Goal: Transaction & Acquisition: Book appointment/travel/reservation

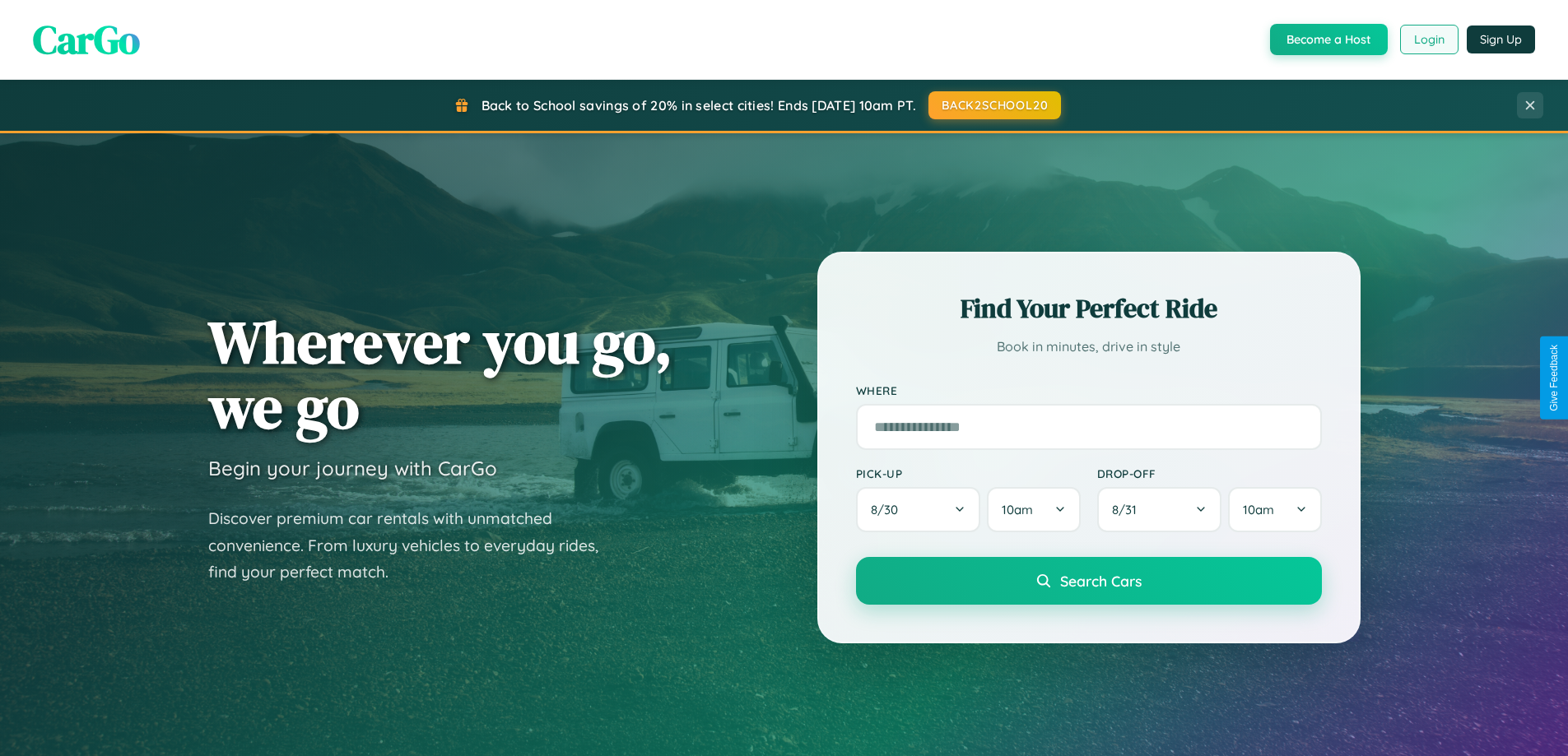
click at [1428, 40] on button "Login" at bounding box center [1429, 39] width 58 height 29
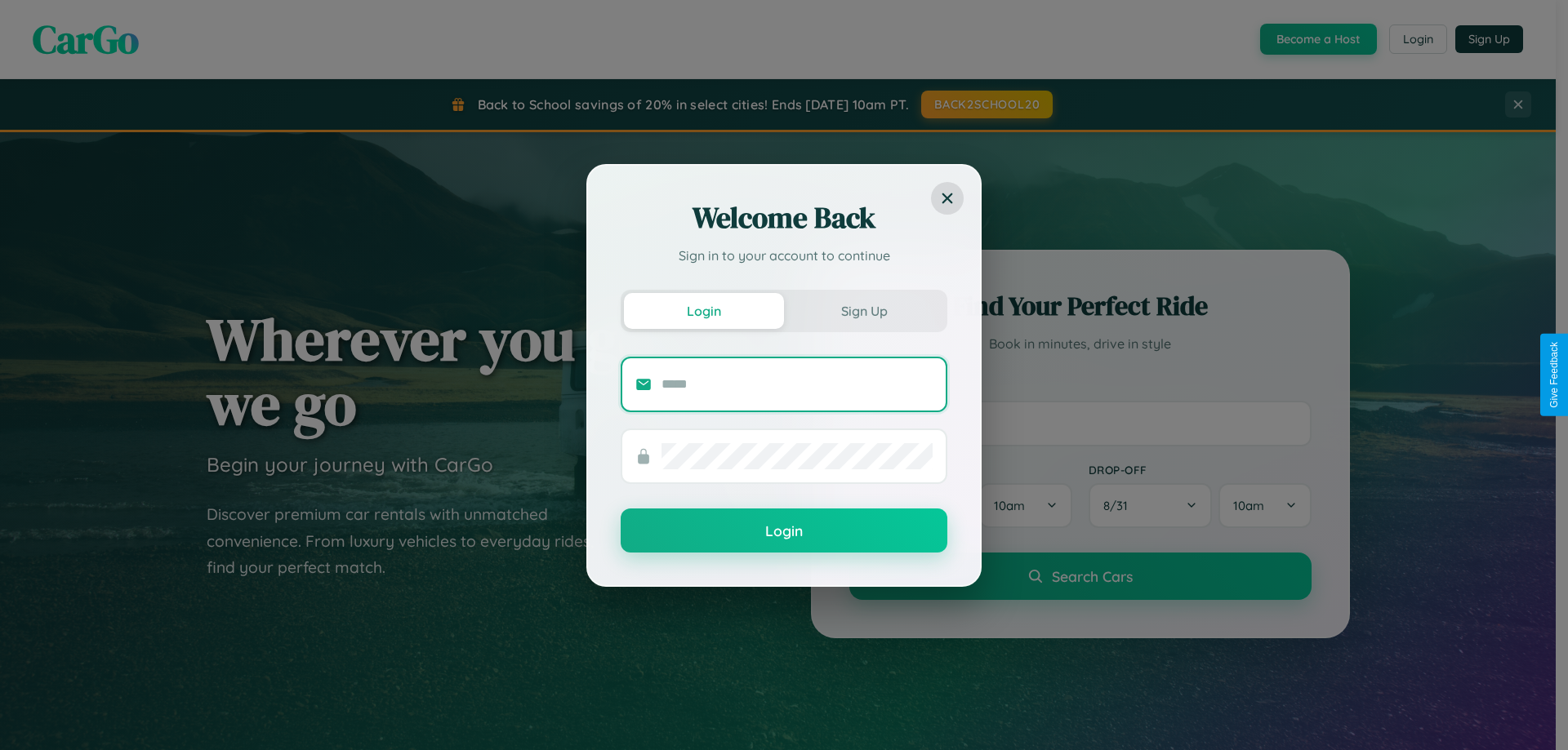
click at [798, 384] on input "text" at bounding box center [797, 384] width 271 height 26
type input "**********"
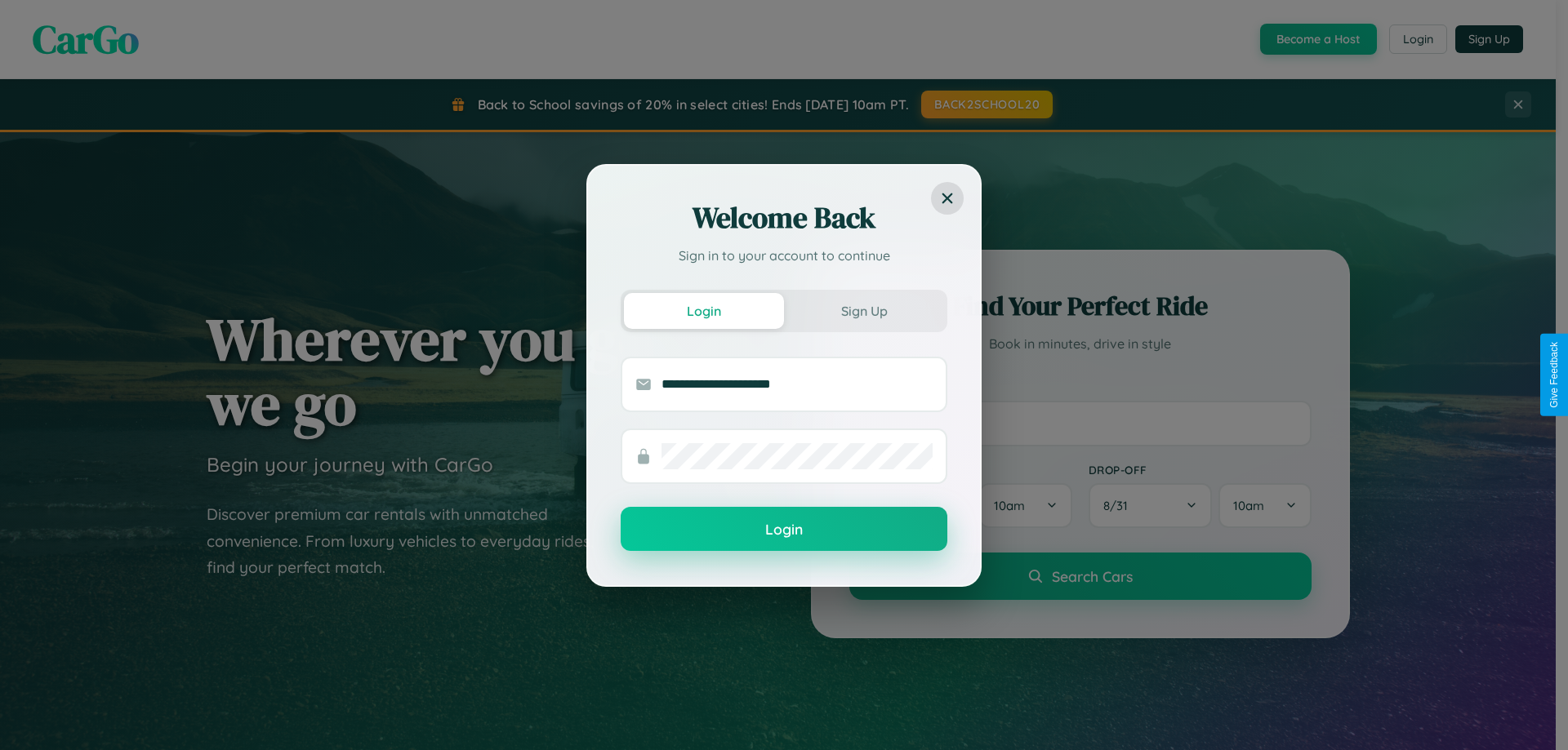
click at [784, 530] on button "Login" at bounding box center [784, 529] width 326 height 44
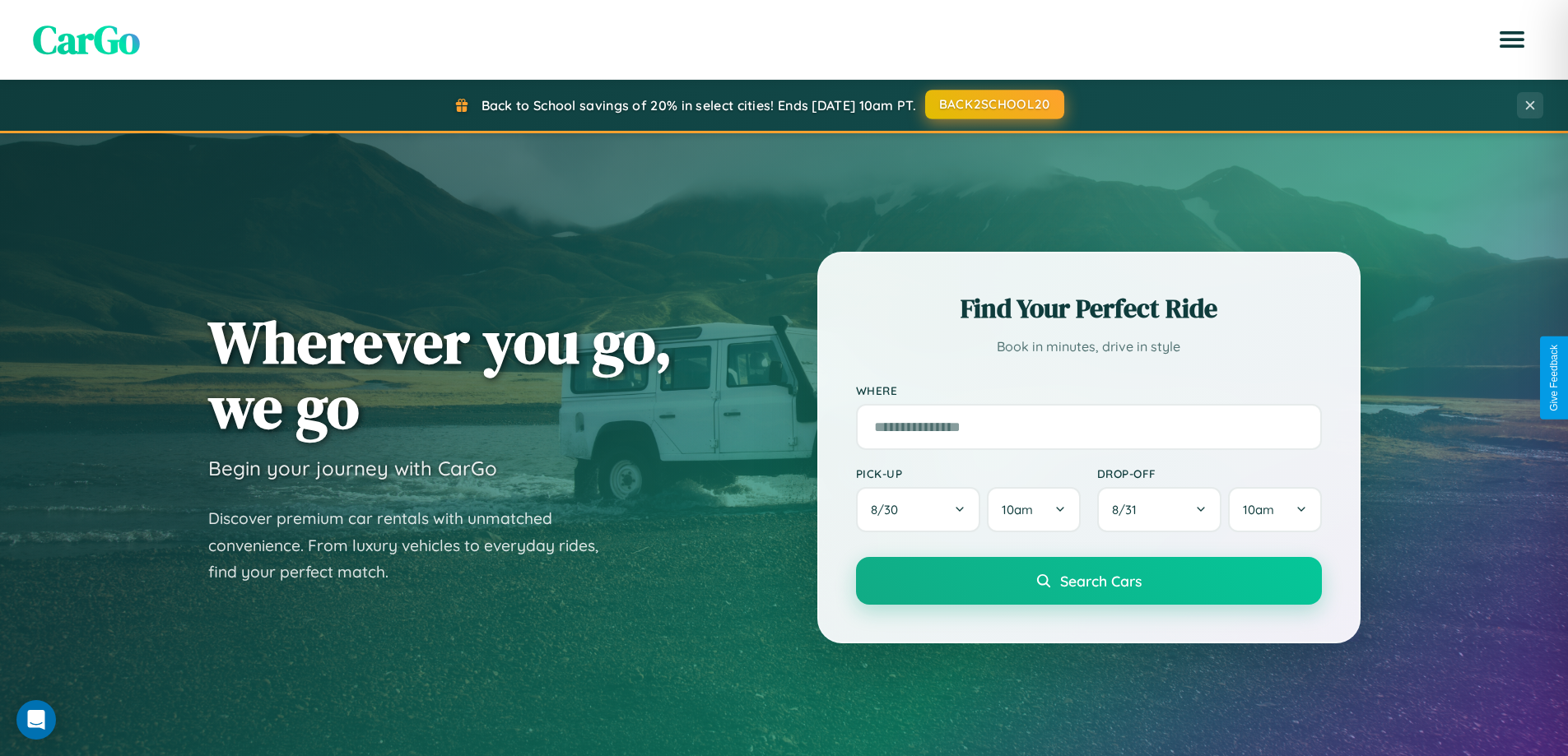
click at [993, 104] on button "BACK2SCHOOL20" at bounding box center [994, 104] width 139 height 29
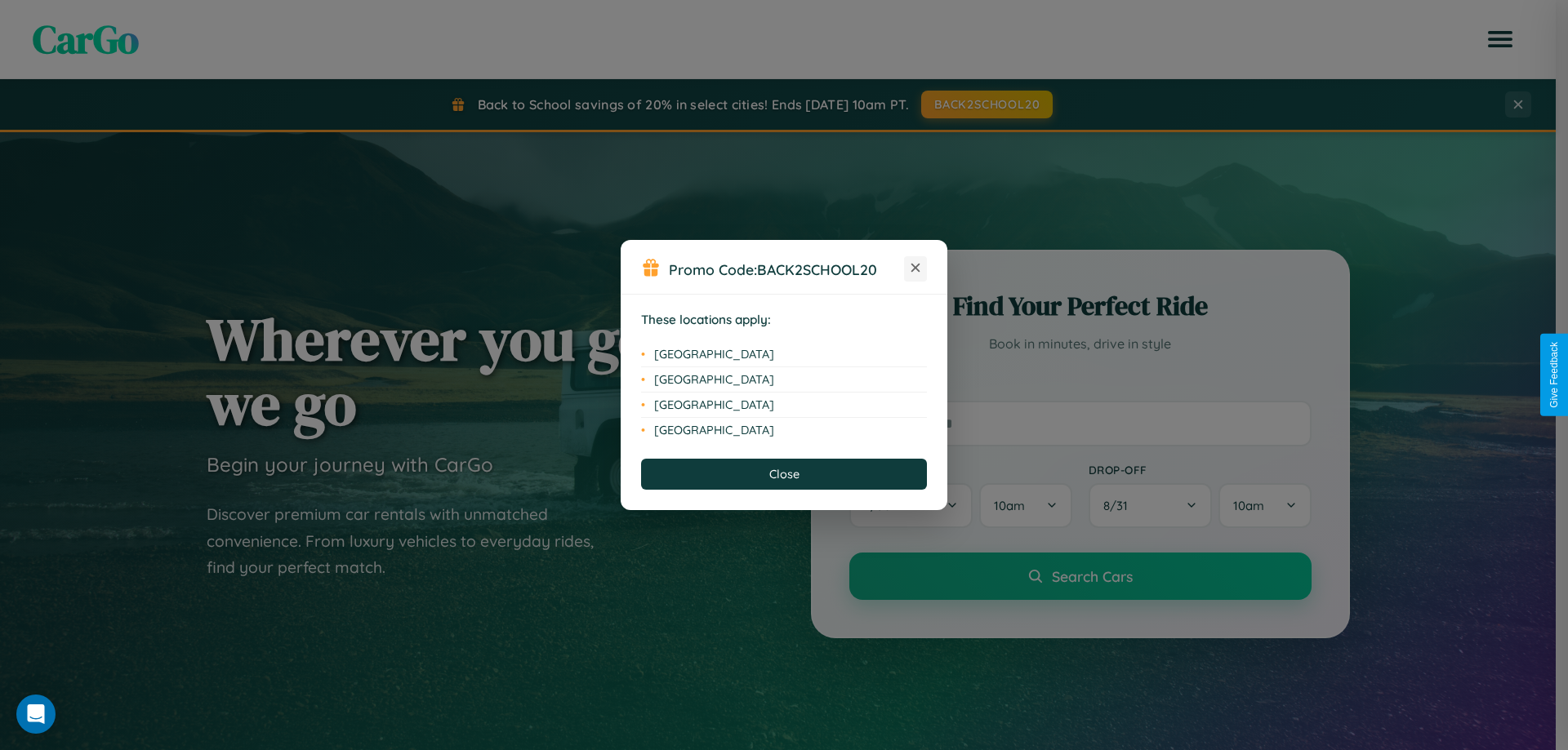
click at [915, 268] on icon at bounding box center [915, 267] width 9 height 9
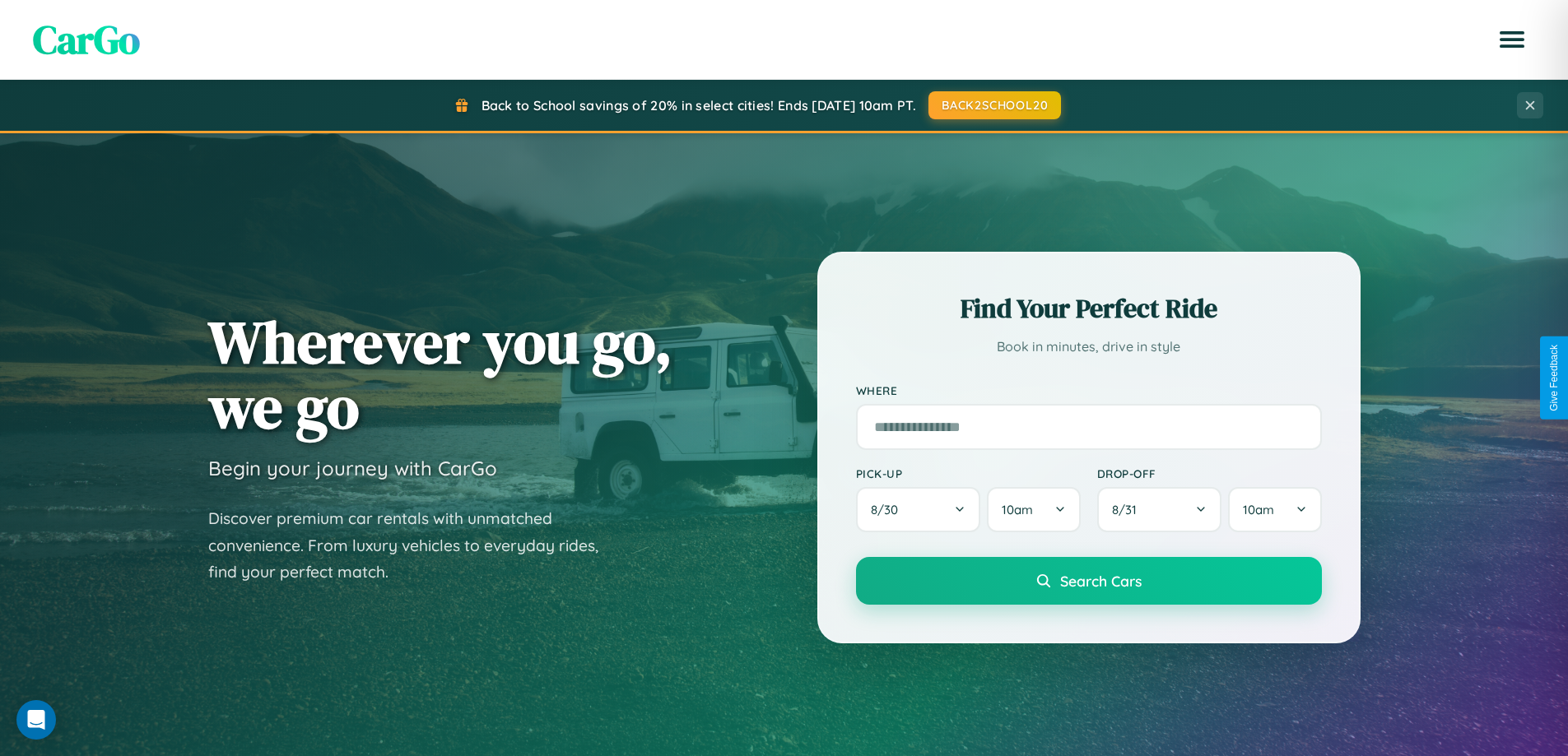
scroll to position [49, 0]
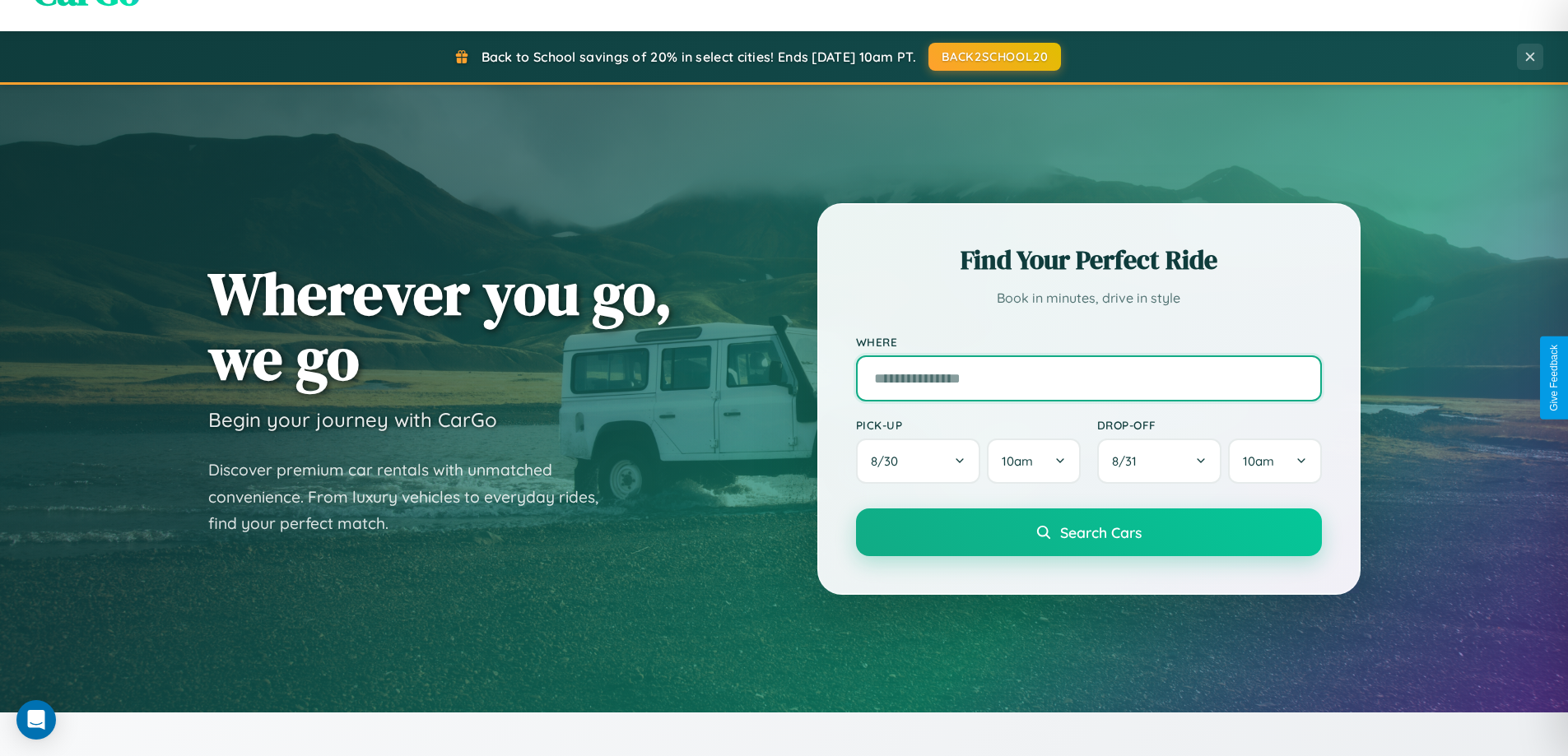
click at [1087, 378] on input "text" at bounding box center [1088, 378] width 466 height 46
type input "**********"
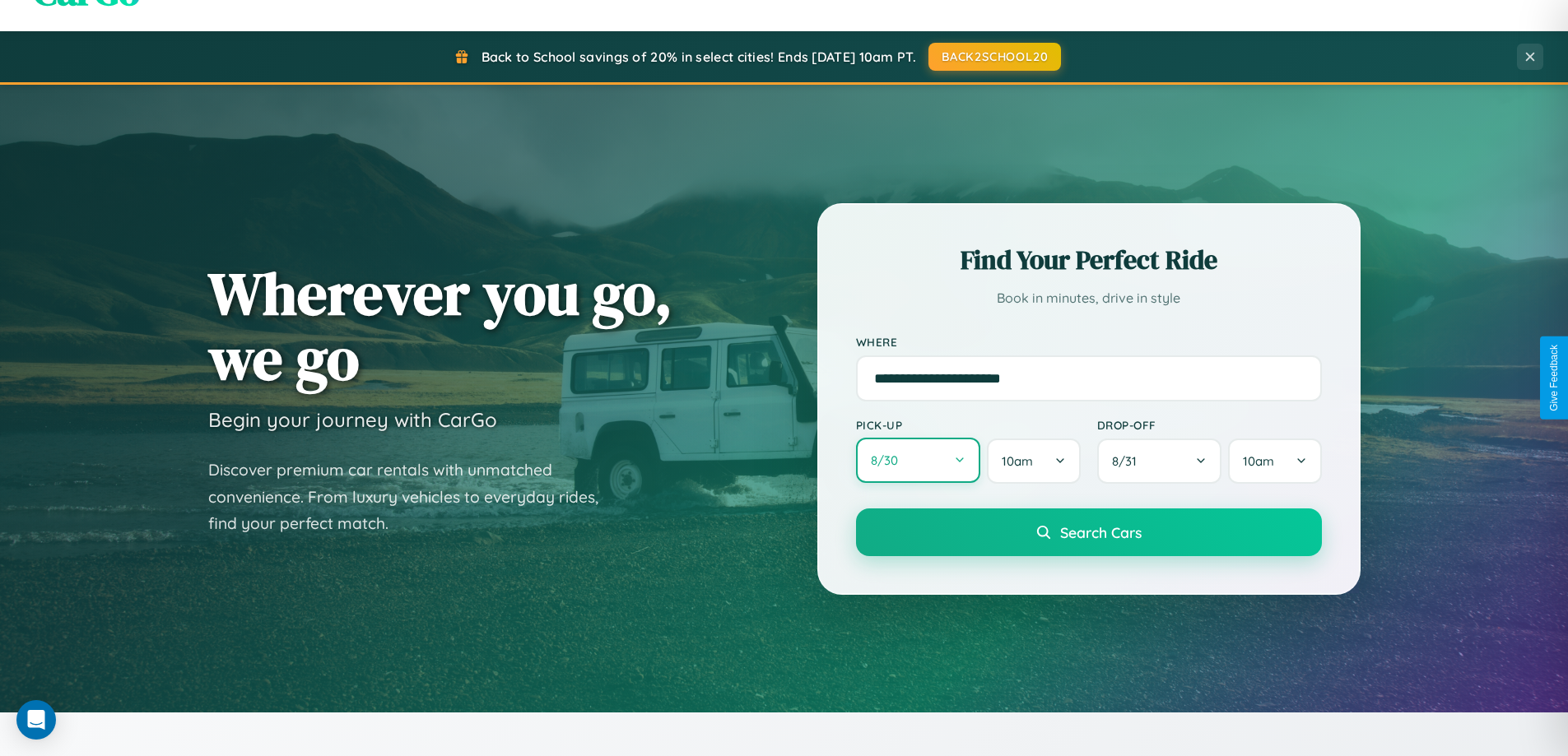
click at [917, 461] on button "8 / 30" at bounding box center [918, 460] width 125 height 46
select select "*"
select select "****"
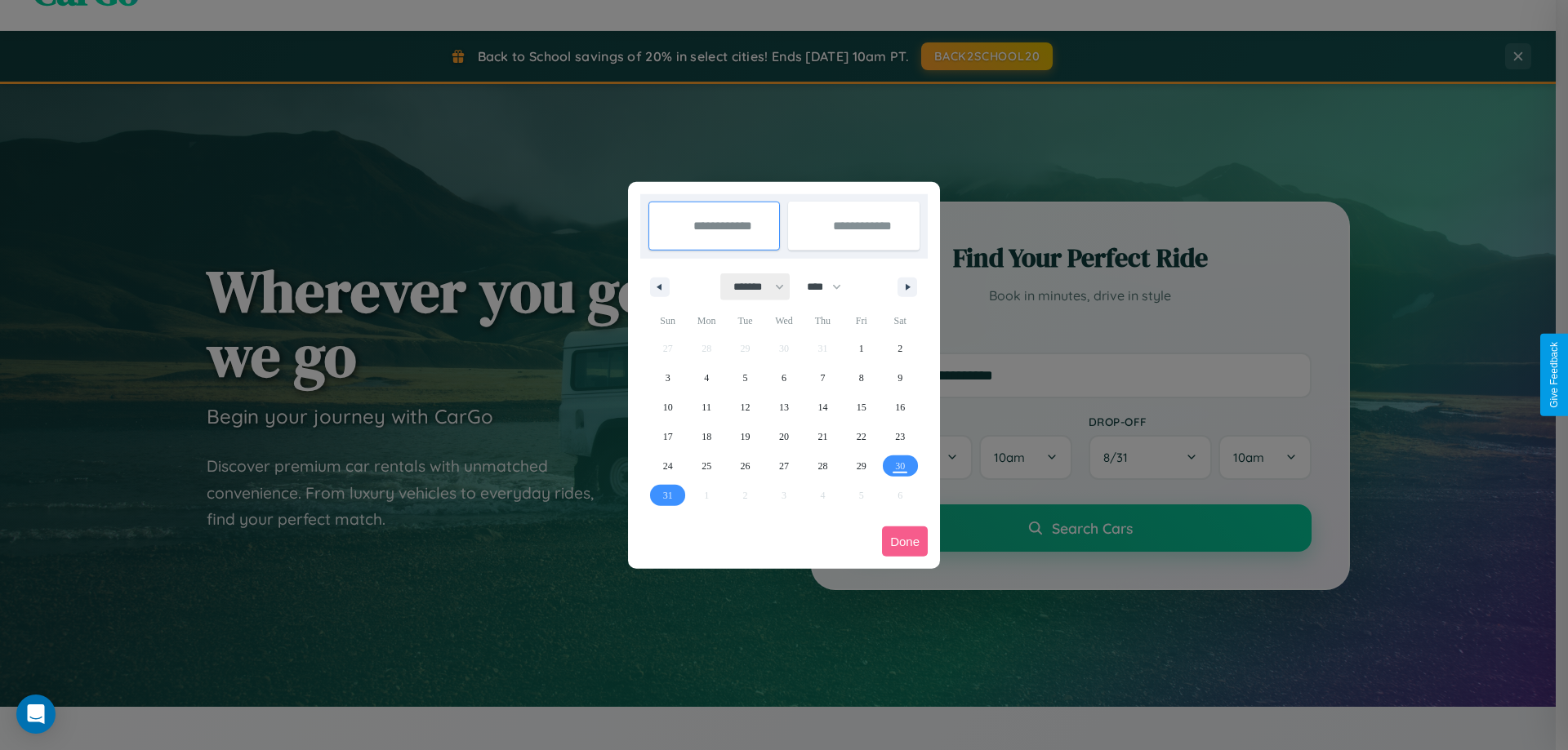
drag, startPoint x: 751, startPoint y: 287, endPoint x: 784, endPoint y: 327, distance: 51.9
click at [751, 287] on select "******* ******** ***** ***** *** **** **** ****** ********* ******* ******** **…" at bounding box center [756, 287] width 70 height 27
select select "*"
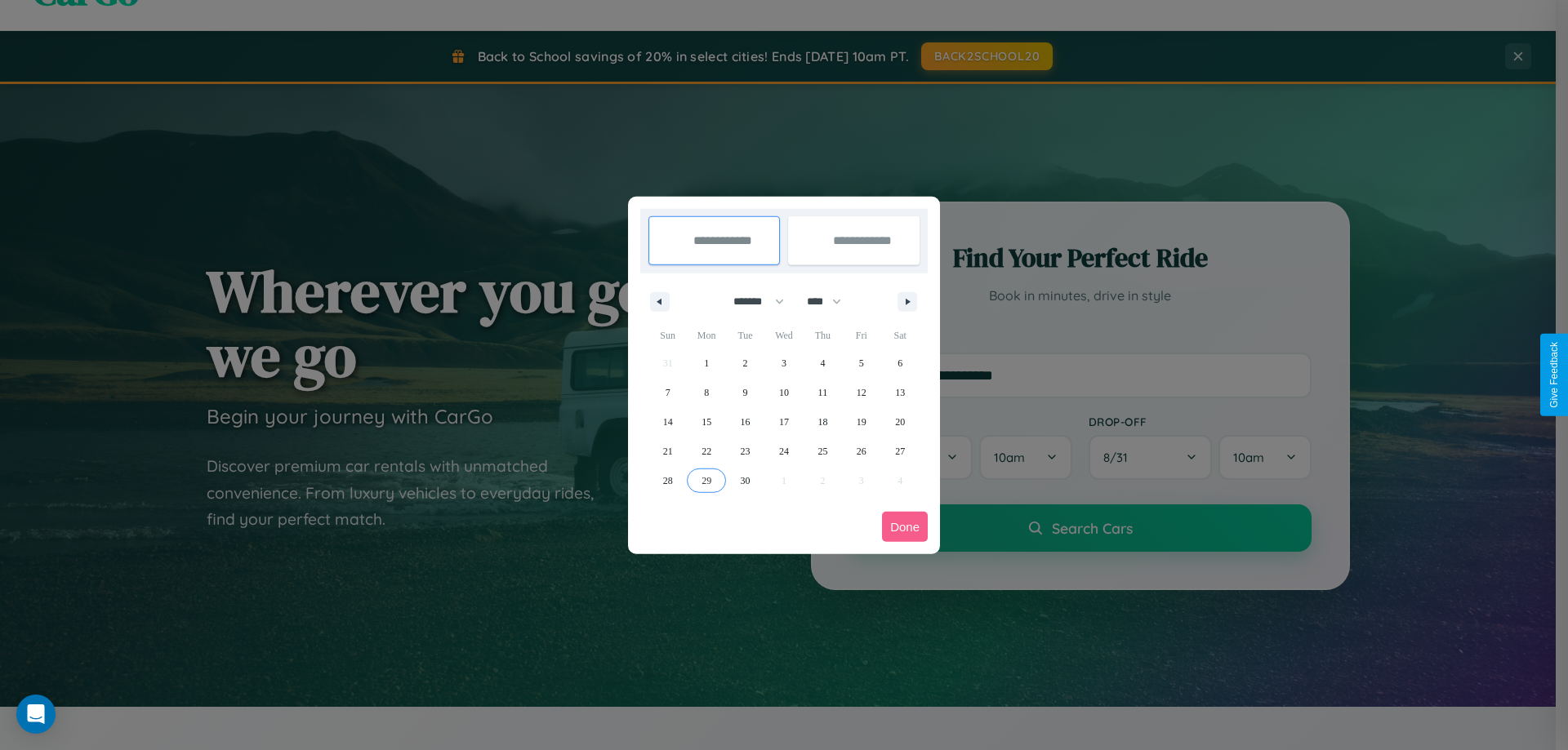
click at [707, 480] on span "29" at bounding box center [707, 481] width 10 height 29
type input "**********"
click at [908, 301] on icon "button" at bounding box center [910, 302] width 8 height 7
select select "*"
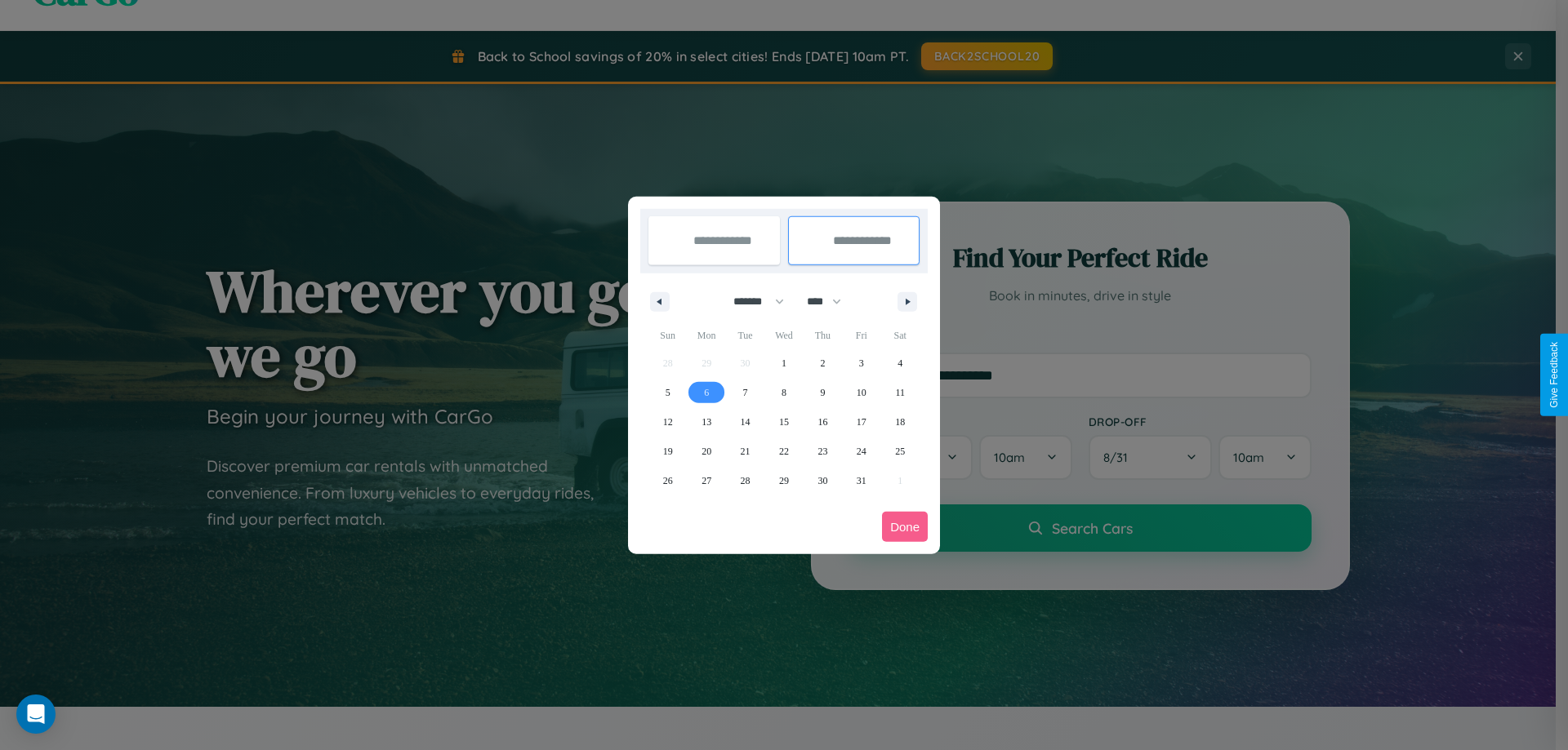
click at [707, 392] on span "6" at bounding box center [706, 393] width 5 height 29
type input "**********"
select select "*"
click at [905, 527] on button "Done" at bounding box center [905, 526] width 45 height 30
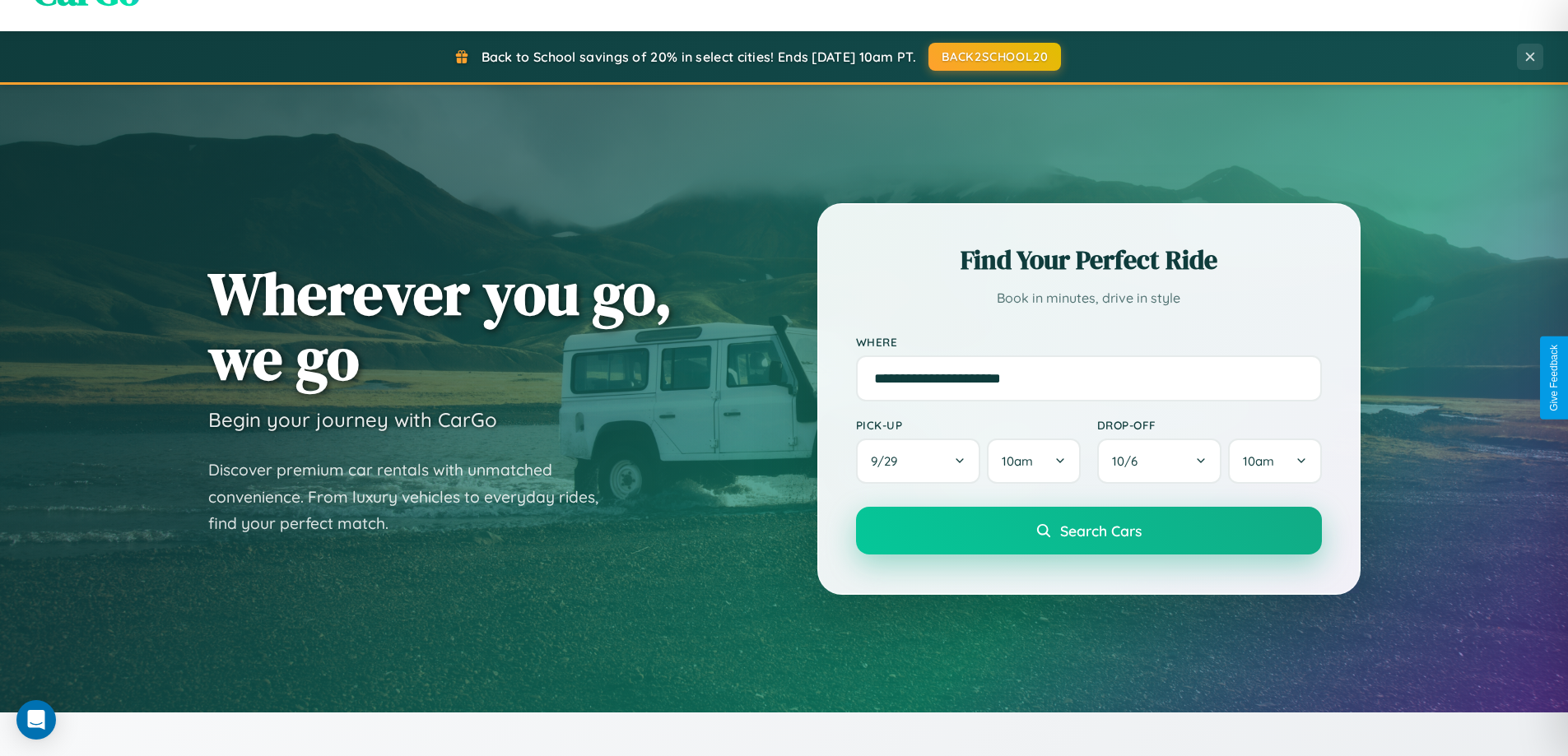
click at [1087, 531] on span "Search Cars" at bounding box center [1101, 530] width 82 height 18
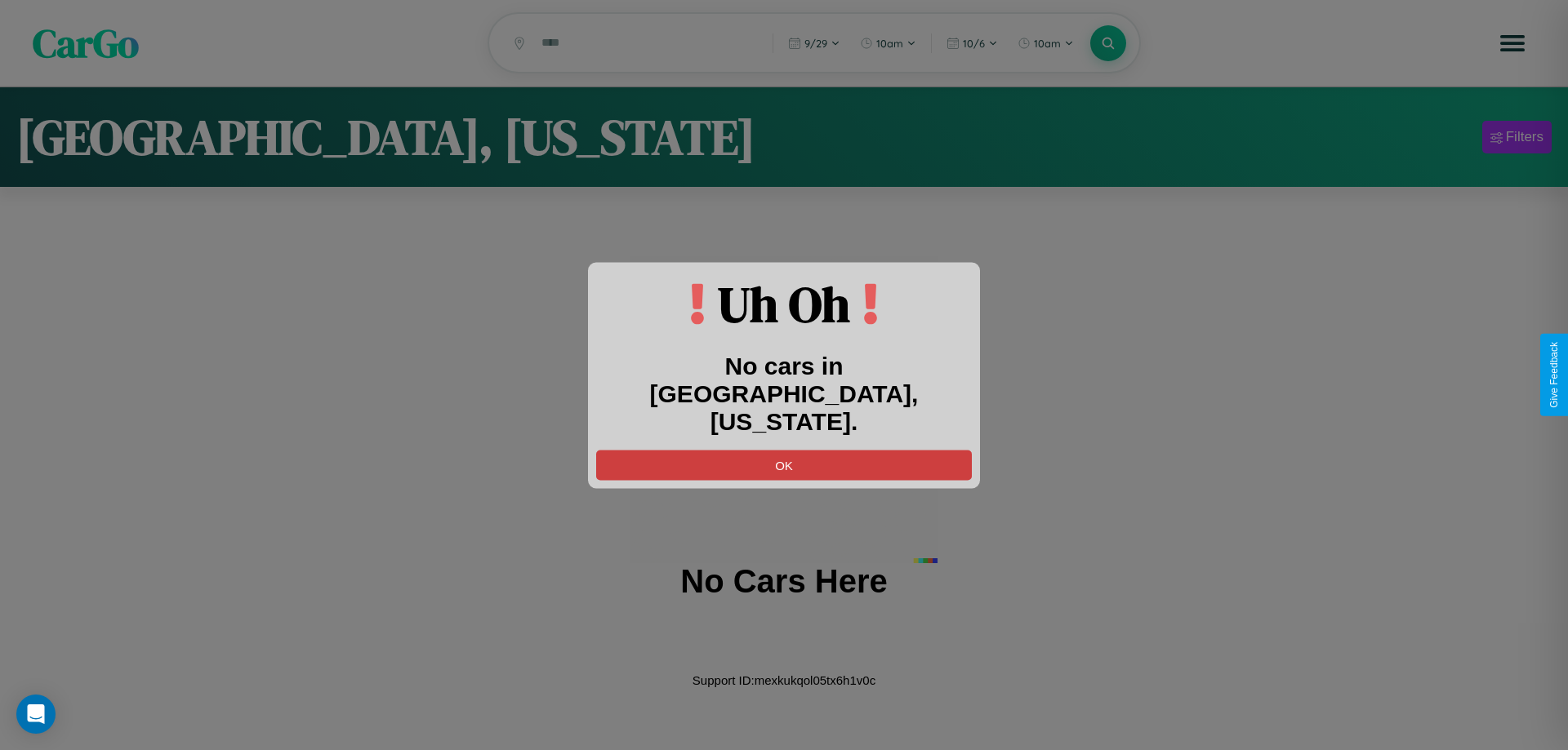
click at [784, 451] on button "OK" at bounding box center [784, 464] width 376 height 30
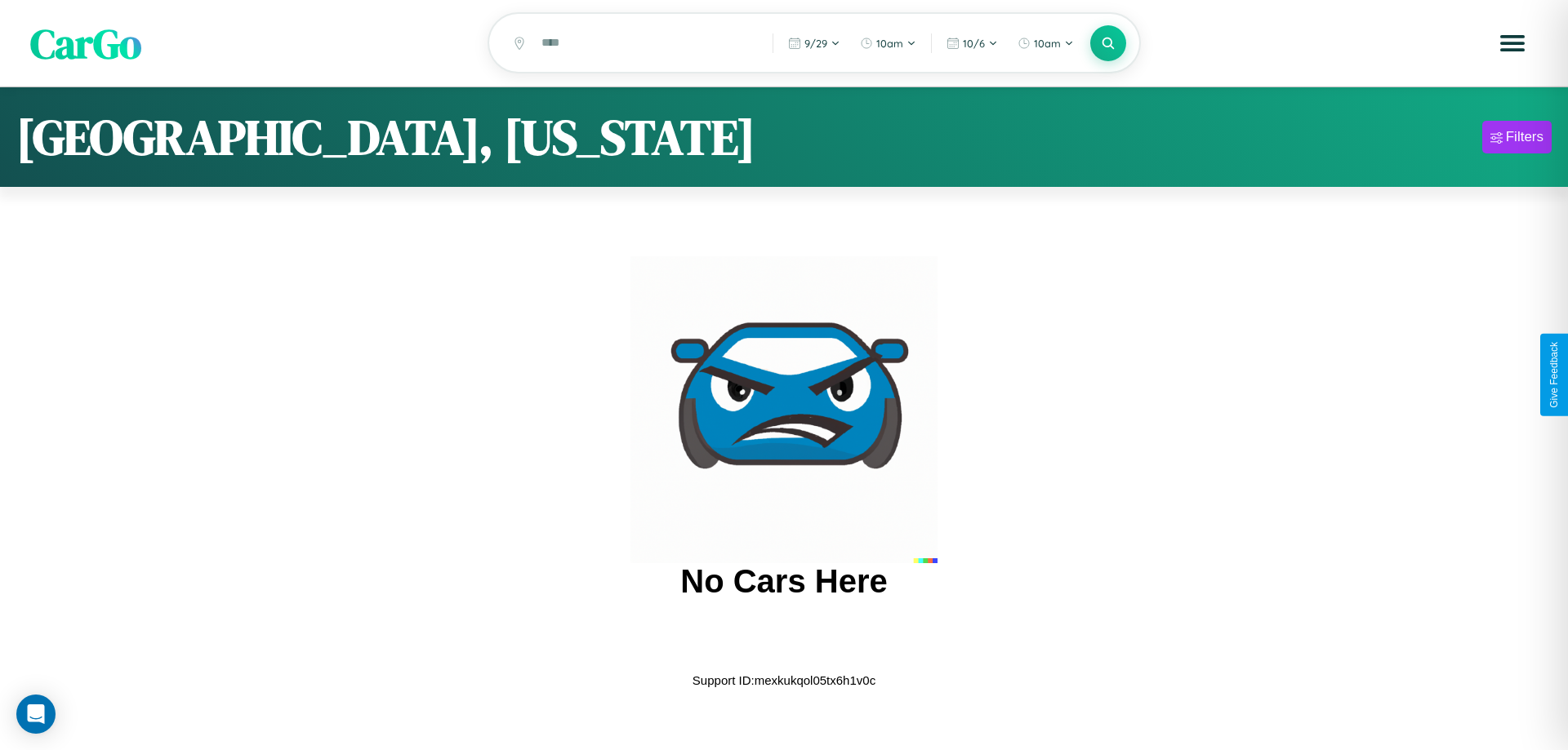
click at [86, 44] on span "CarGo" at bounding box center [85, 42] width 111 height 56
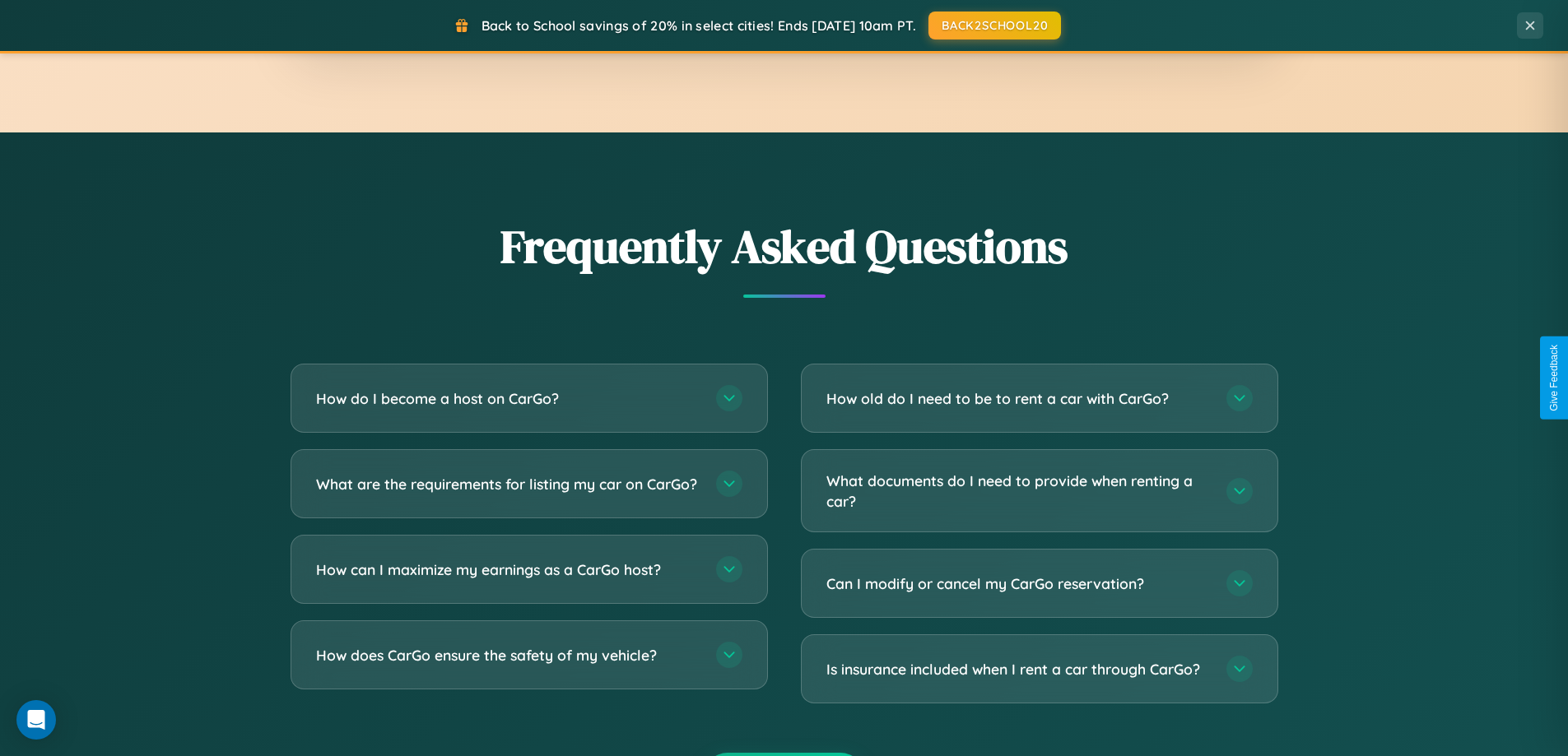
scroll to position [3167, 0]
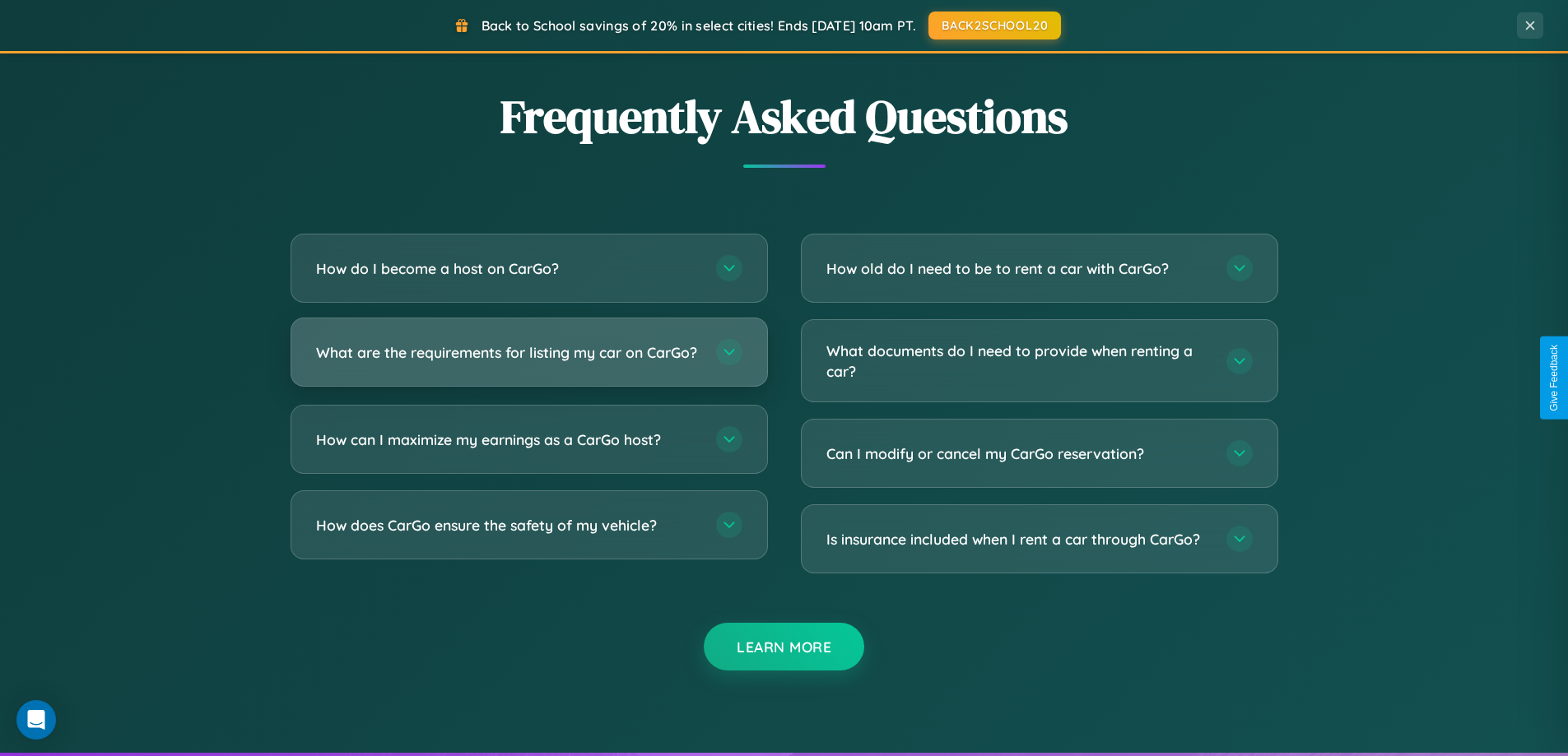
click at [528, 359] on h3 "What are the requirements for listing my car on CarGo?" at bounding box center [508, 352] width 383 height 20
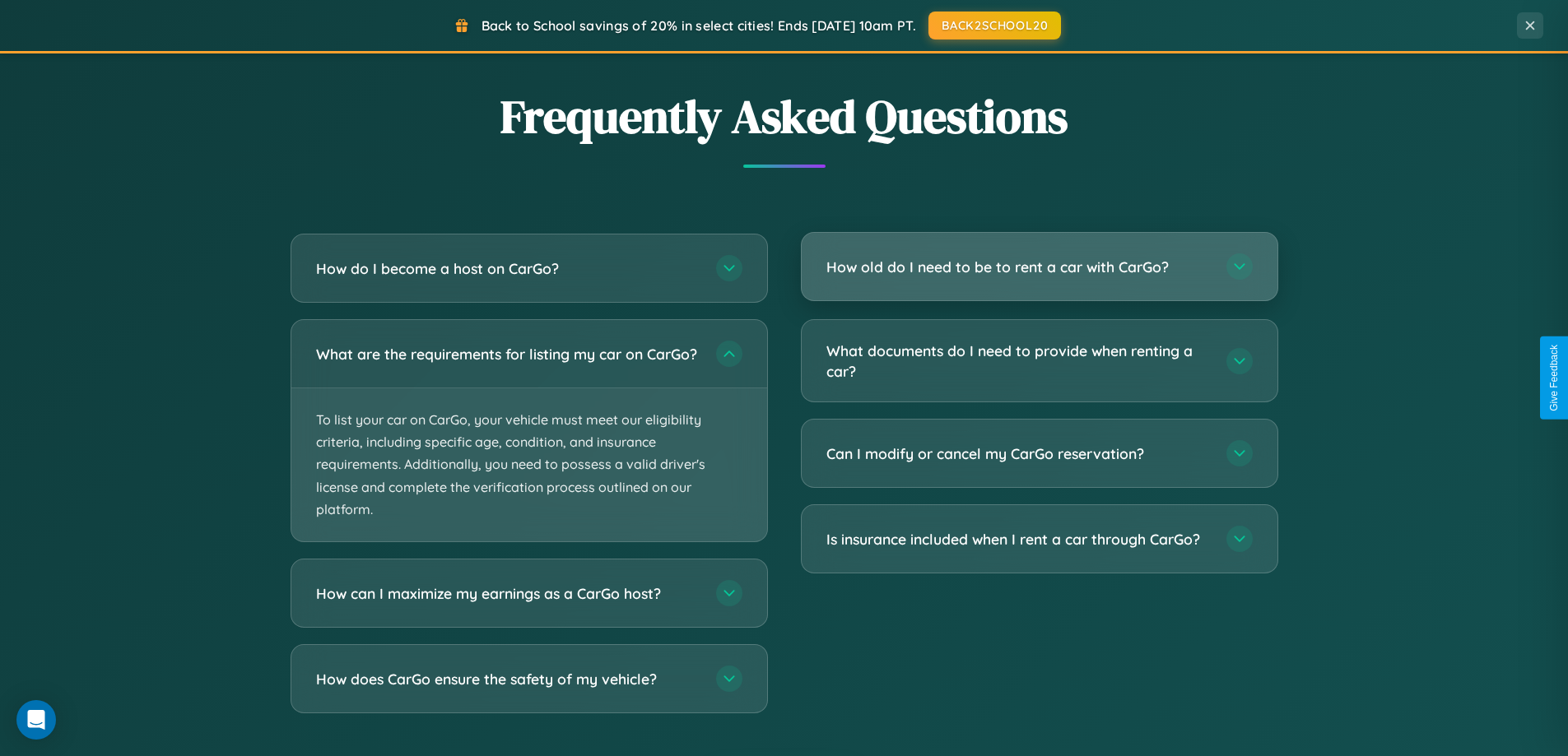
click at [1039, 268] on h3 "How old do I need to be to rent a car with CarGo?" at bounding box center [1017, 267] width 383 height 20
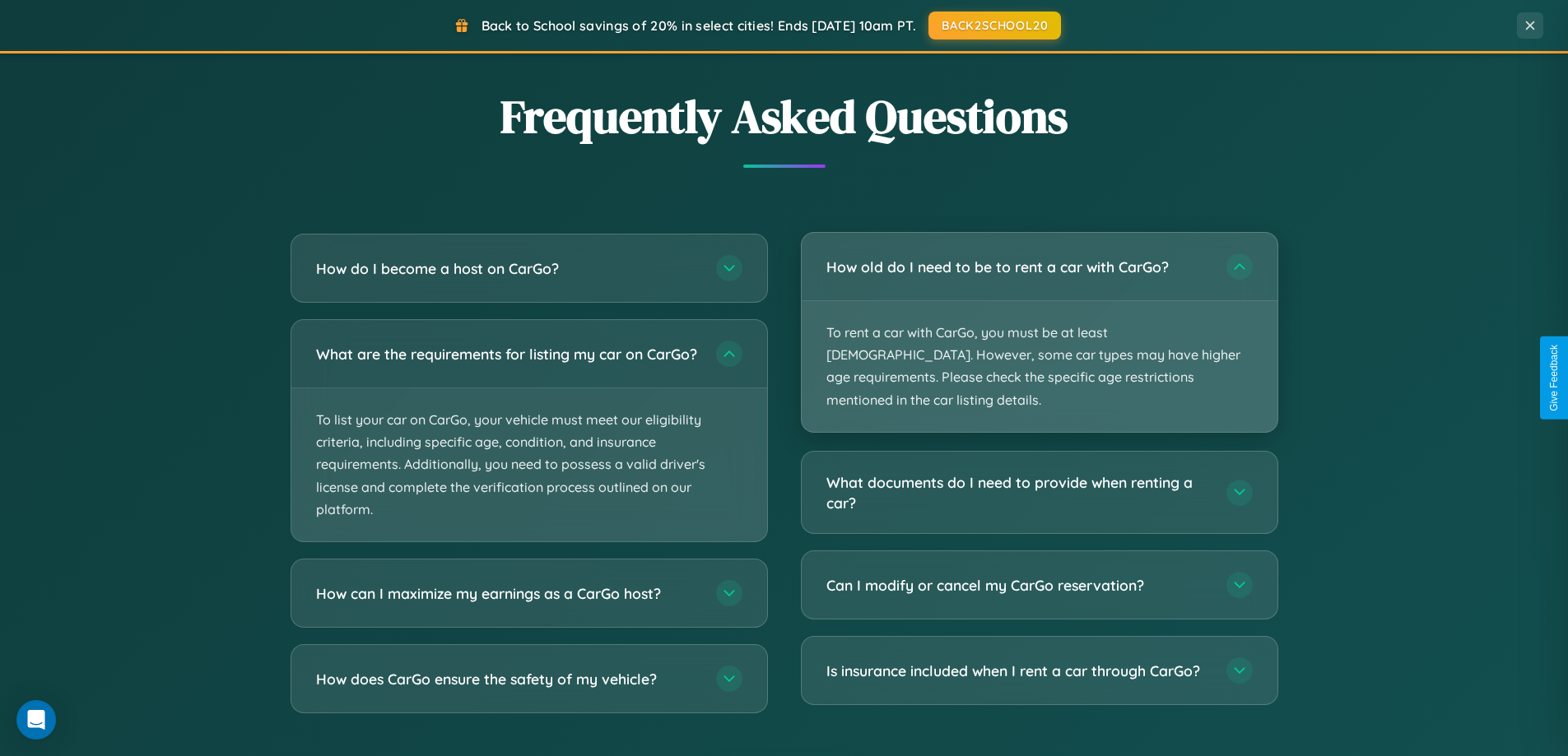
click at [1039, 321] on p "To rent a car with CarGo, you must be at least [DEMOGRAPHIC_DATA]. However, som…" at bounding box center [1039, 367] width 476 height 131
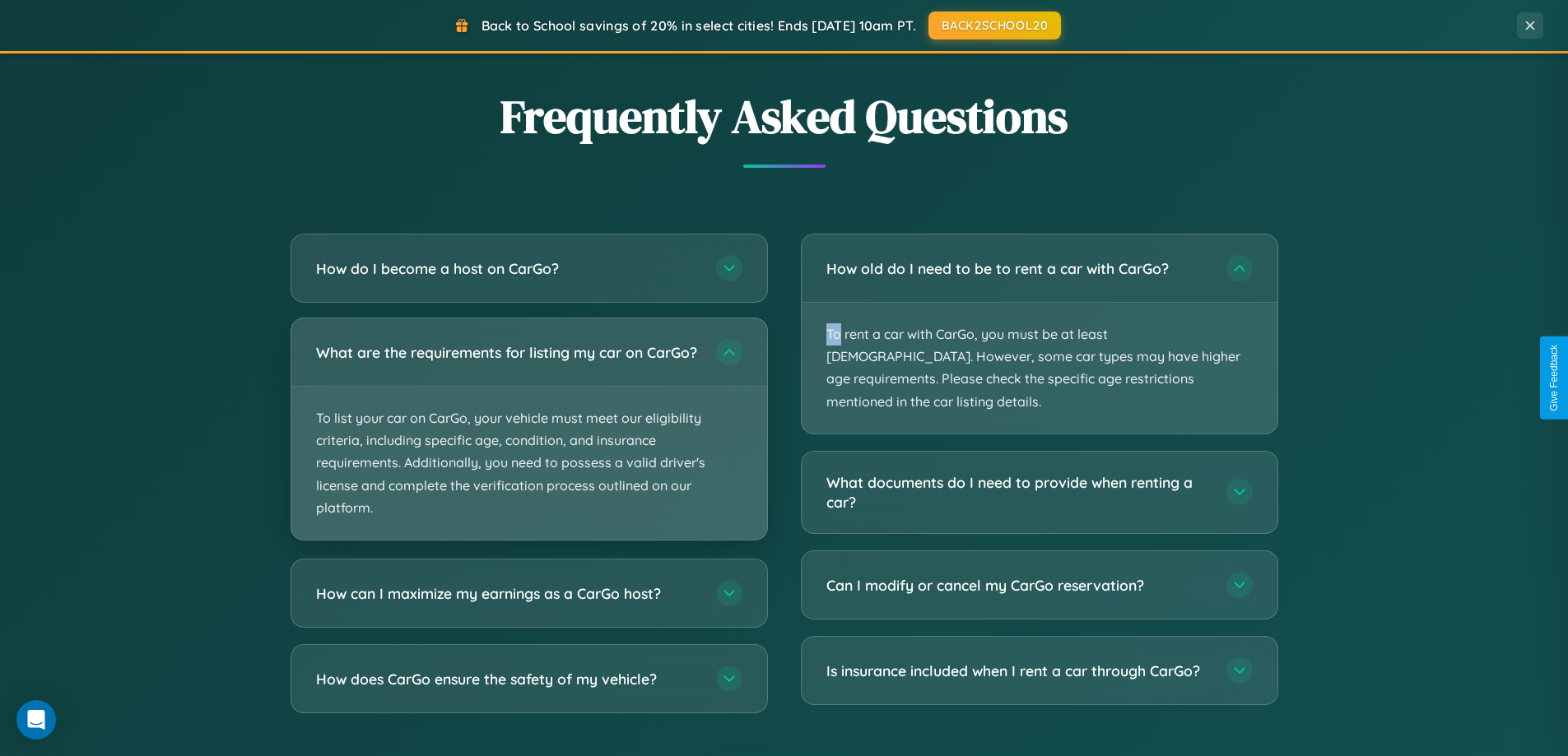
click at [528, 438] on p "To list your car on CarGo, your vehicle must meet our eligibility criteria, inc…" at bounding box center [528, 463] width 476 height 153
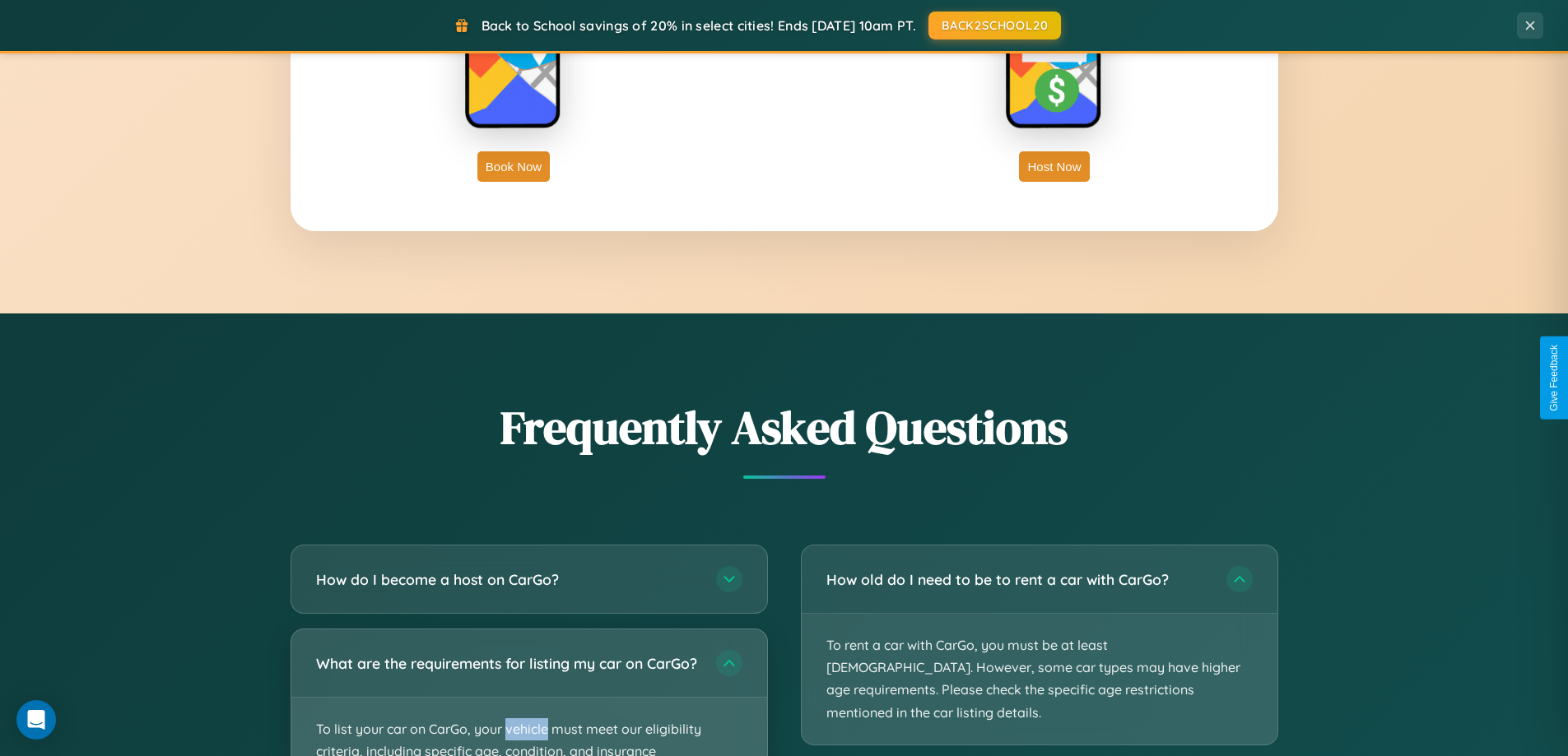
scroll to position [2645, 0]
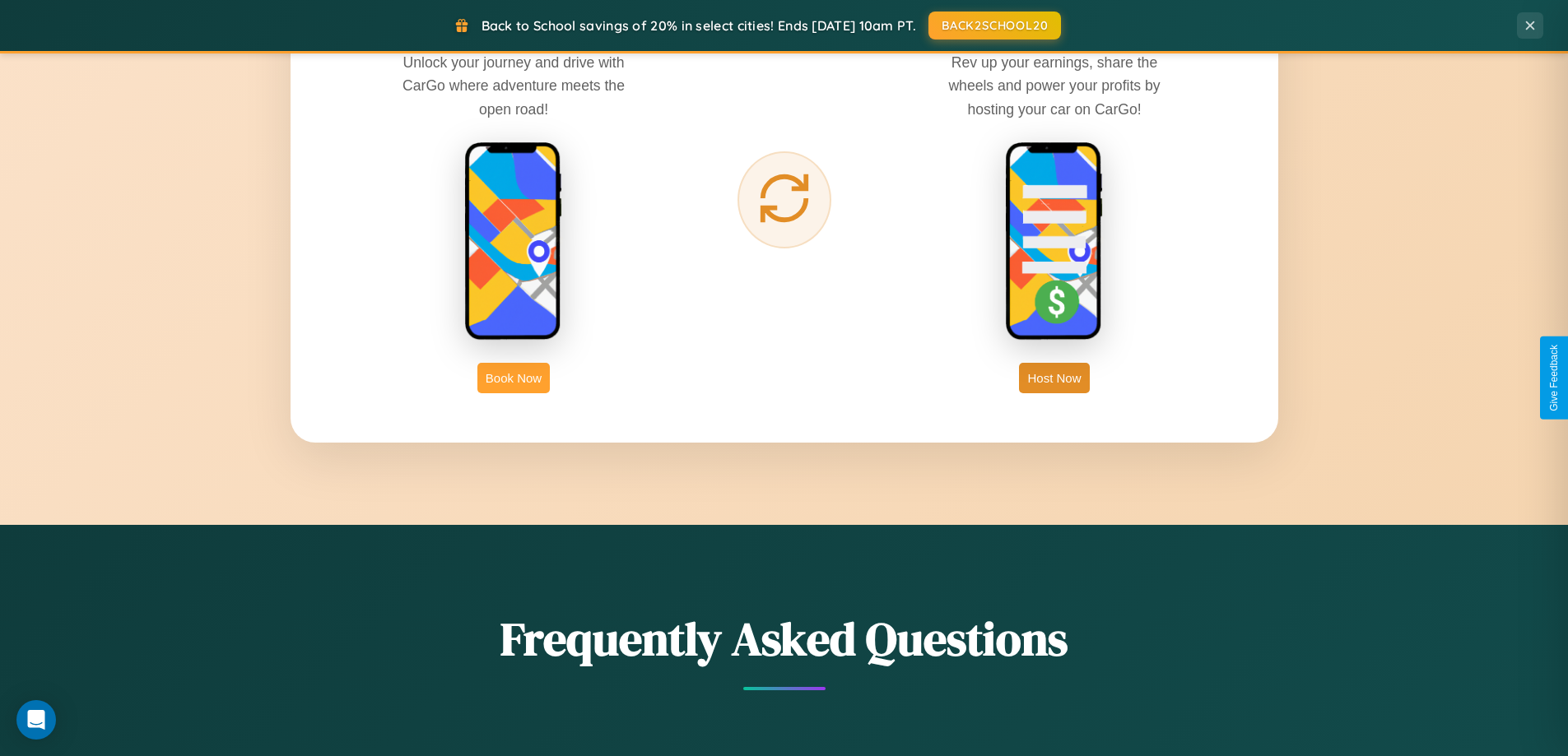
click at [514, 378] on button "Book Now" at bounding box center [514, 378] width 72 height 30
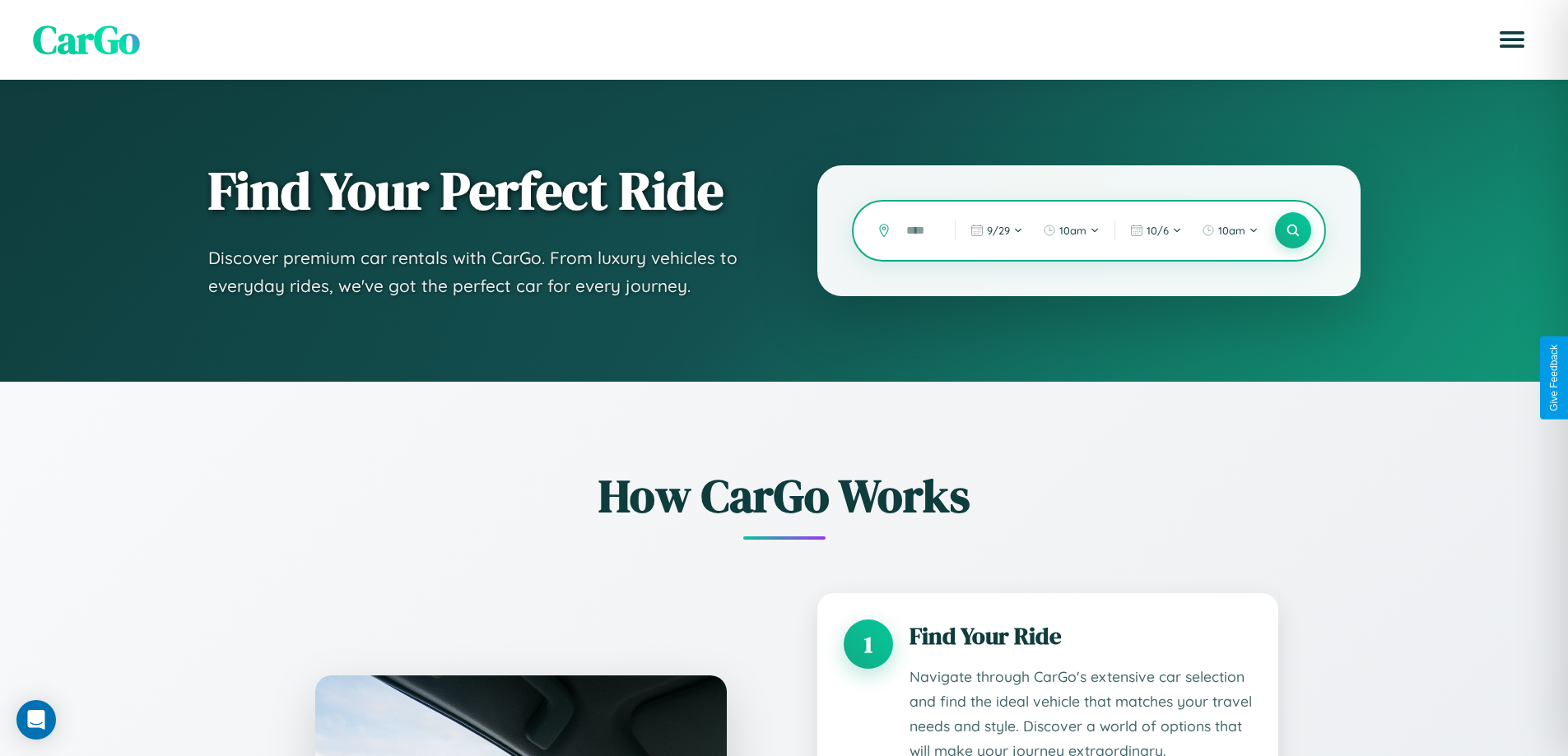
click at [918, 231] on input "text" at bounding box center [917, 231] width 40 height 29
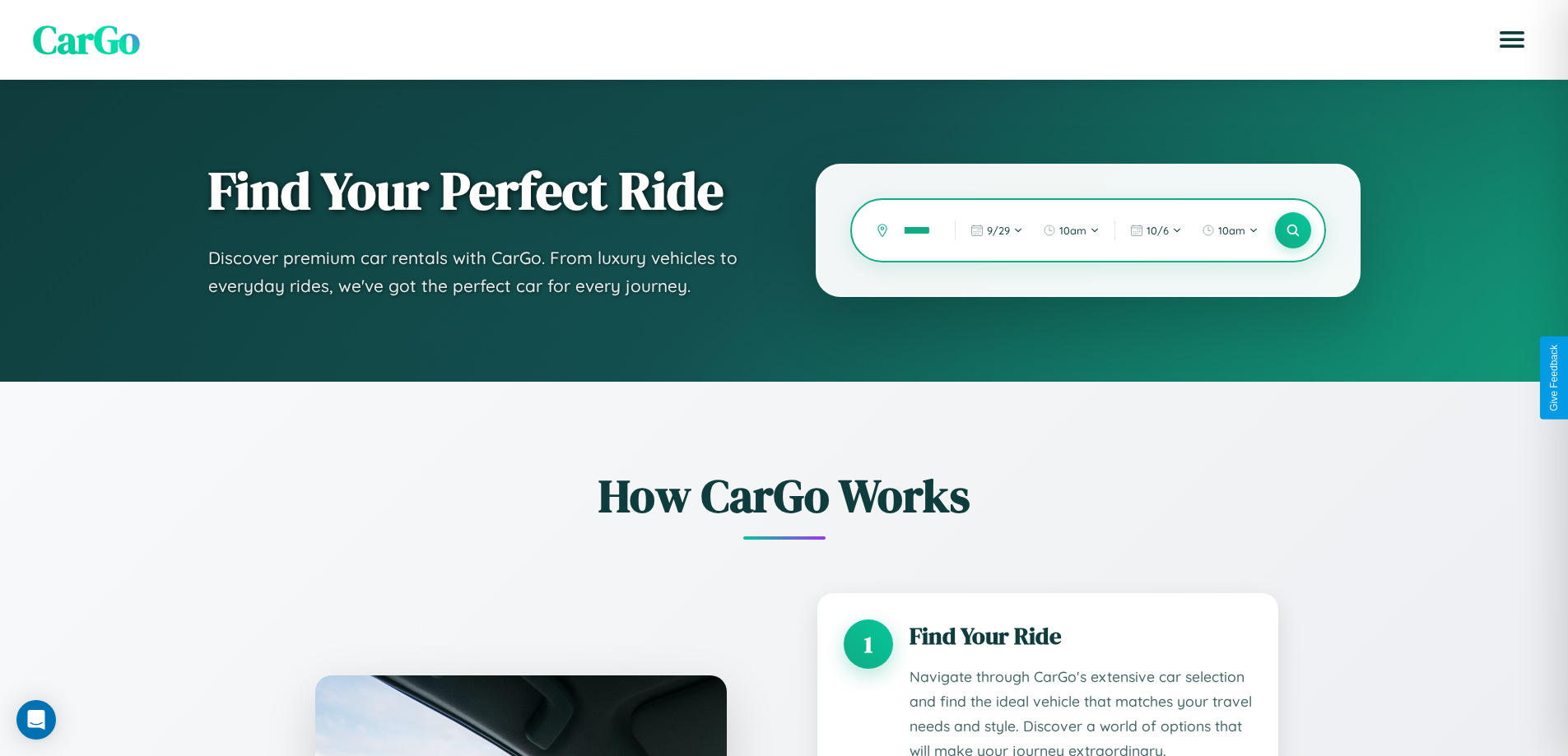
scroll to position [0, 11]
type input "******"
click at [1292, 231] on icon at bounding box center [1293, 231] width 16 height 16
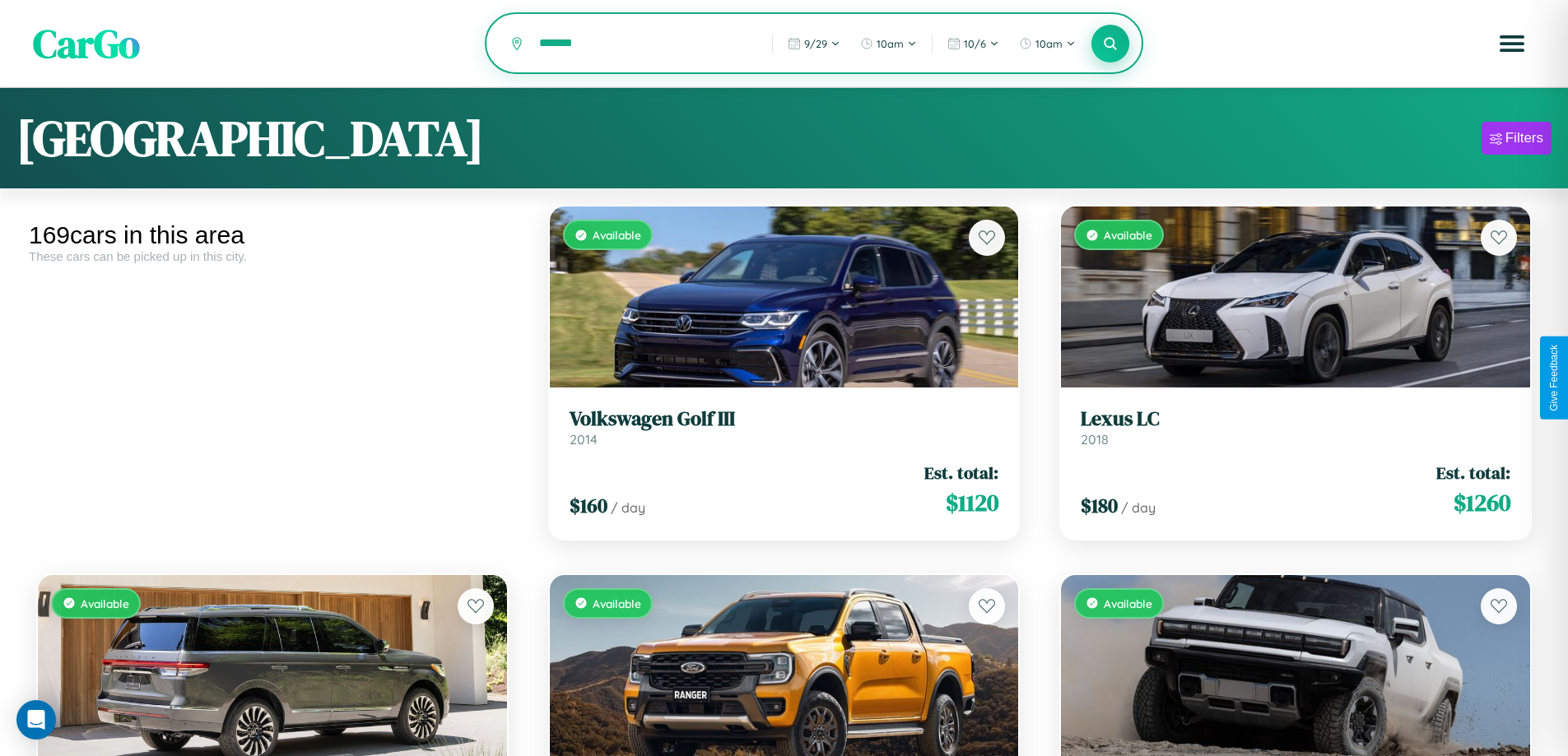
type input "*******"
click at [1110, 45] on icon at bounding box center [1111, 43] width 16 height 16
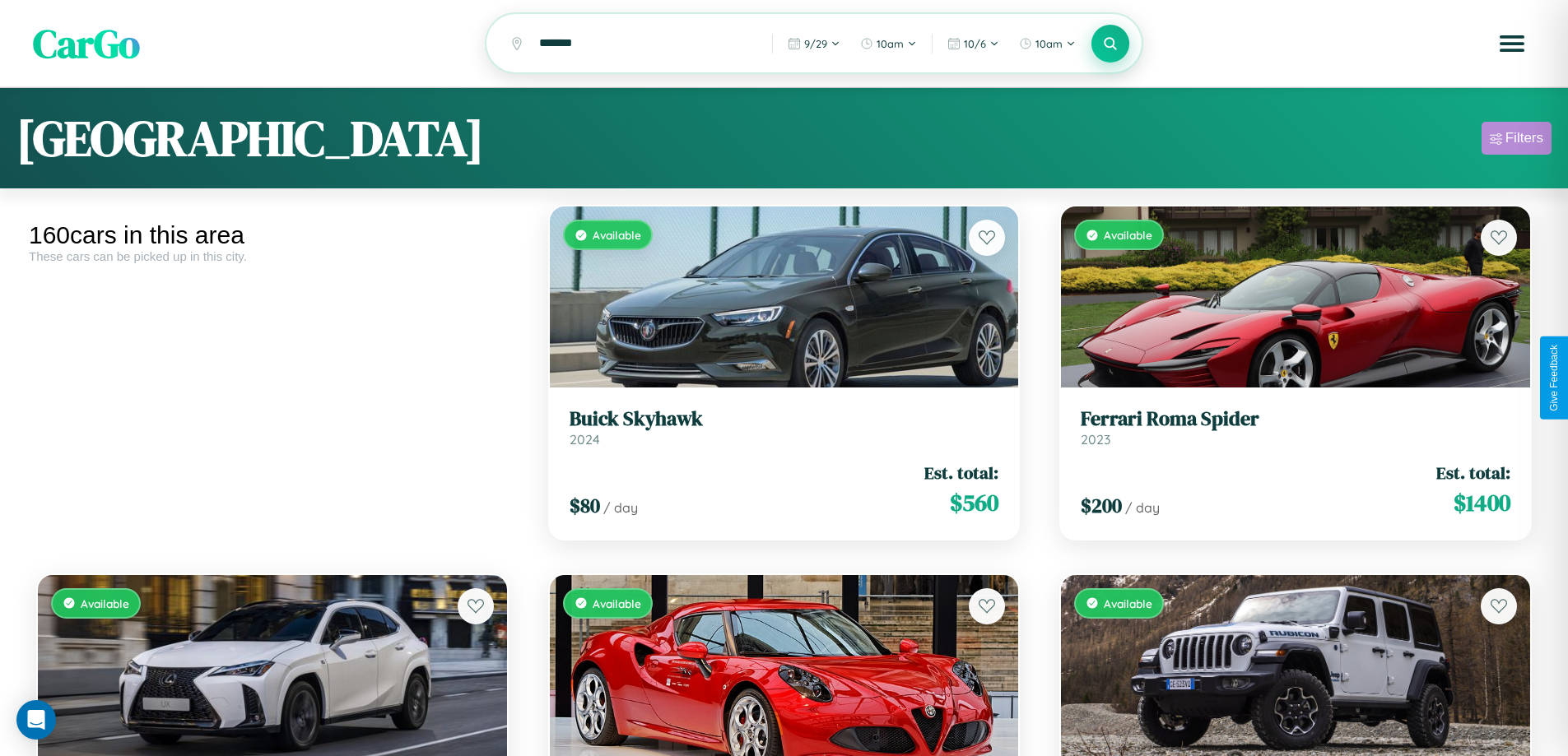
click at [1515, 141] on div "Filters" at bounding box center [1523, 138] width 38 height 17
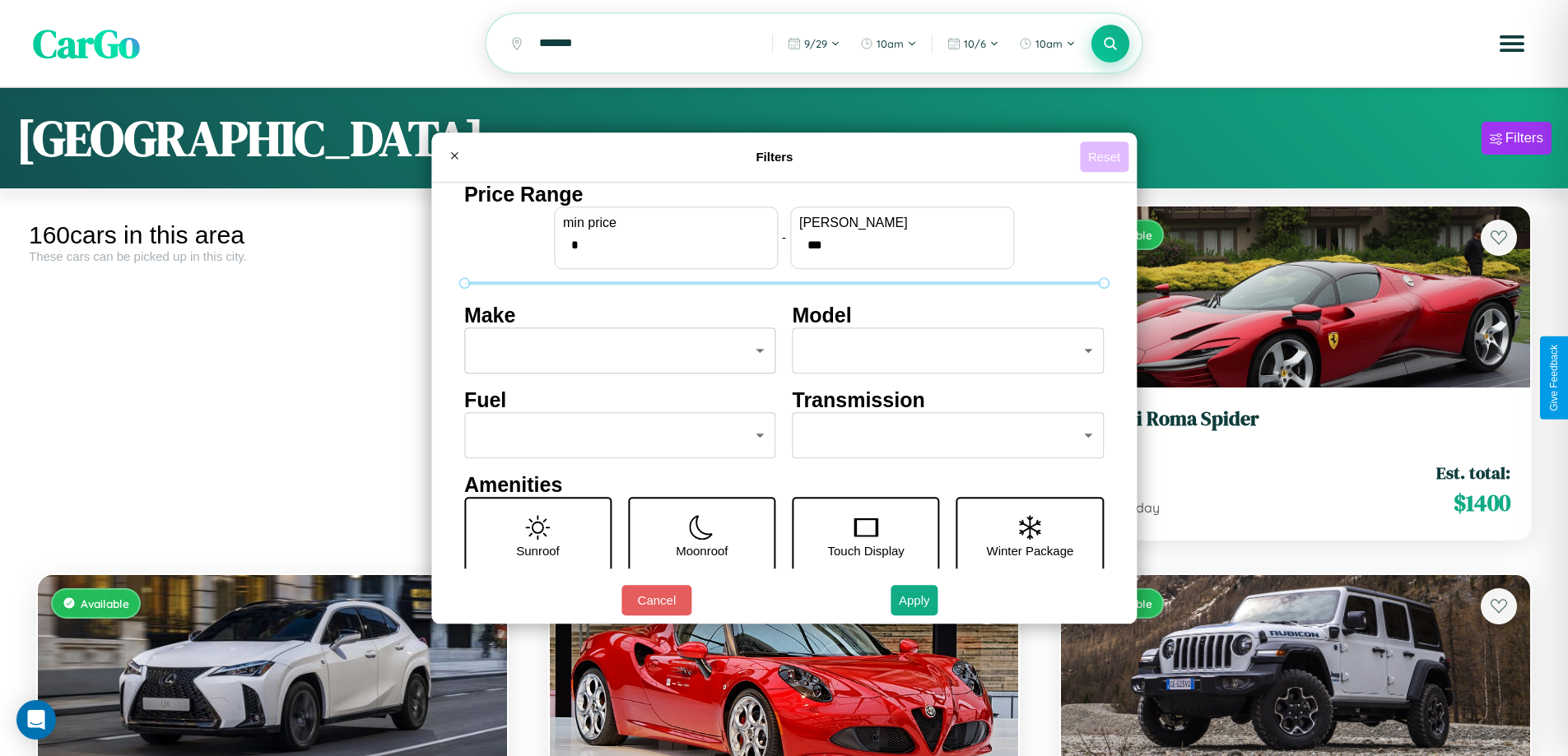
click at [1106, 157] on button "Reset" at bounding box center [1104, 157] width 49 height 30
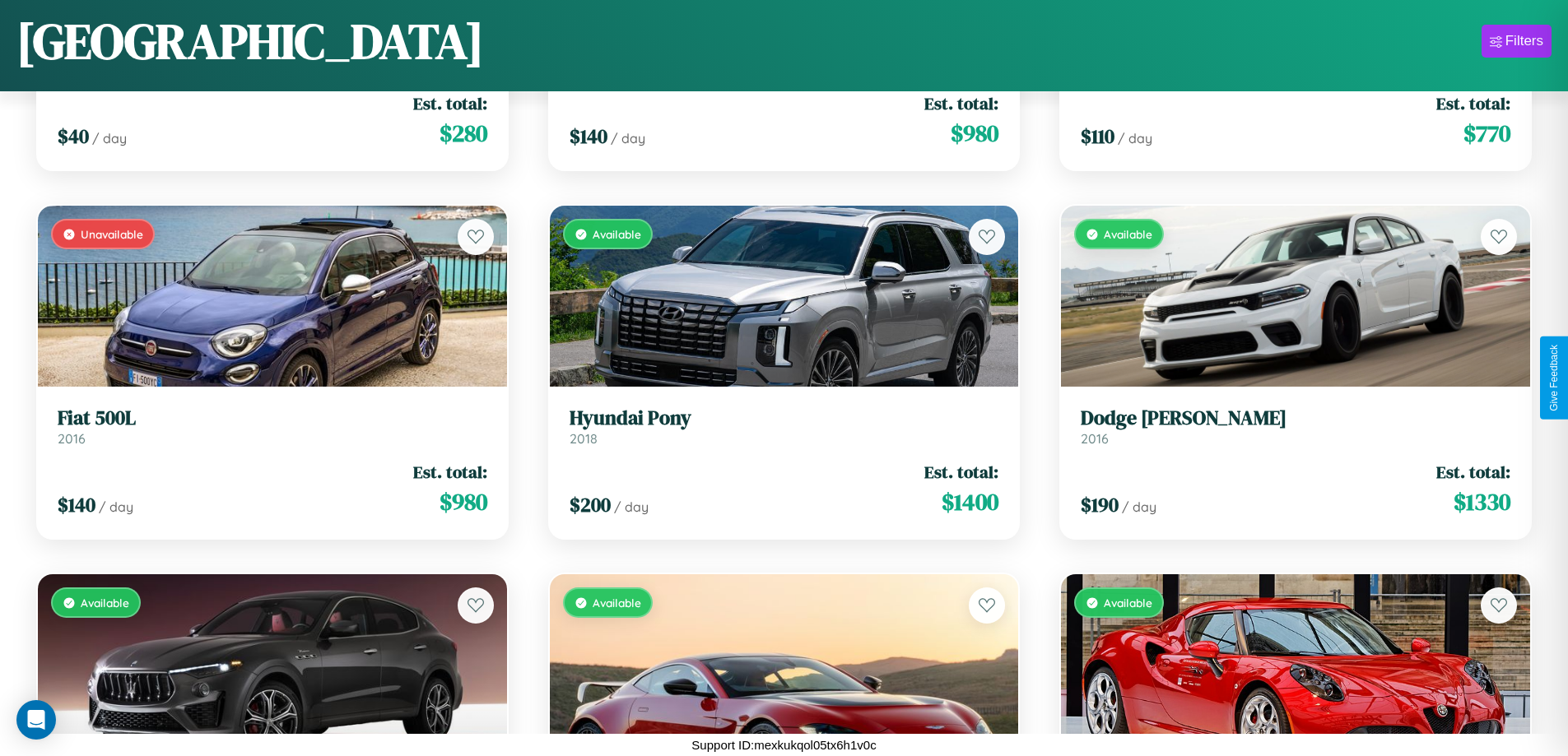
scroll to position [9447, 0]
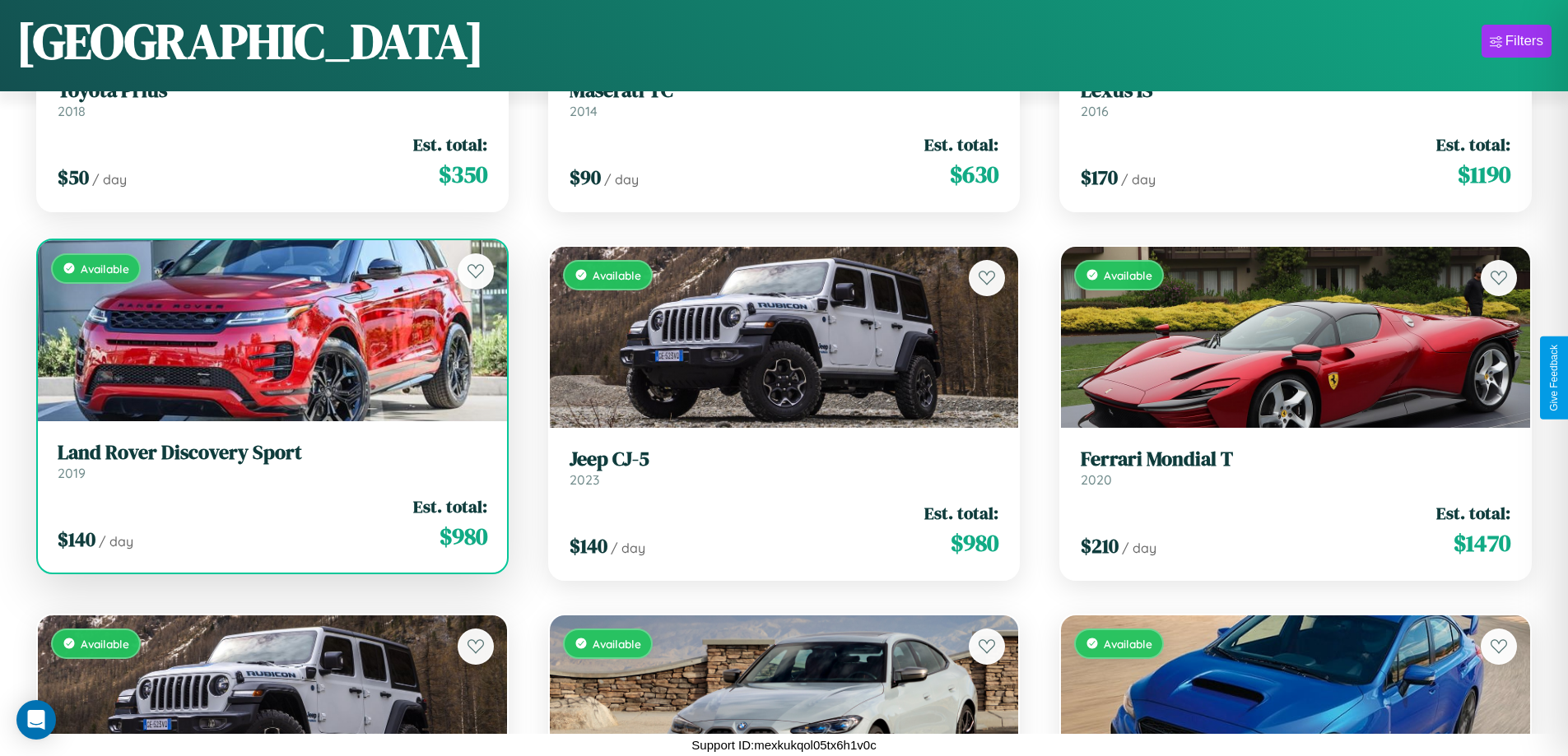
click at [269, 334] on div "Available" at bounding box center [272, 331] width 469 height 181
click at [269, 330] on div "Available" at bounding box center [272, 331] width 469 height 181
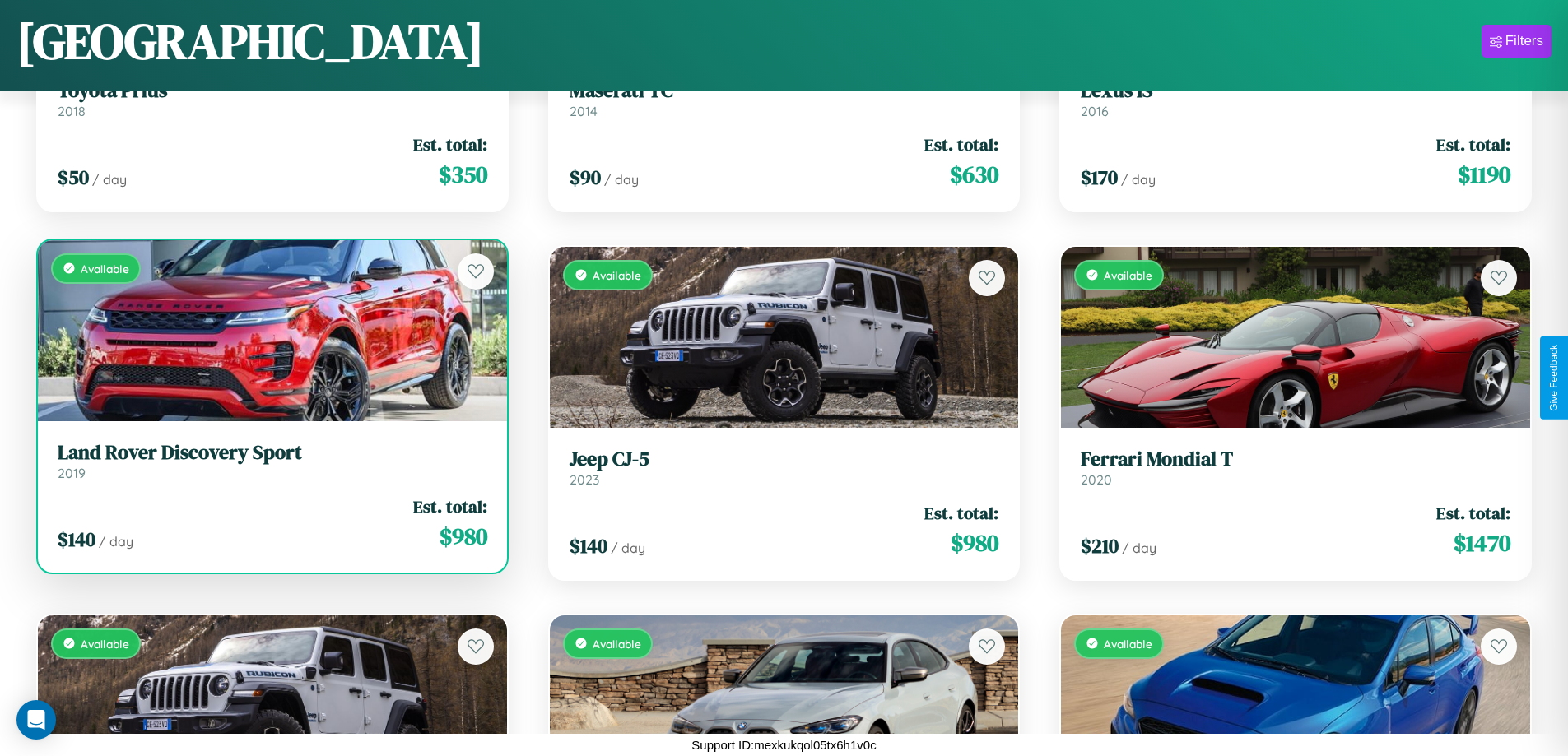
click at [269, 330] on div "Available" at bounding box center [272, 331] width 469 height 181
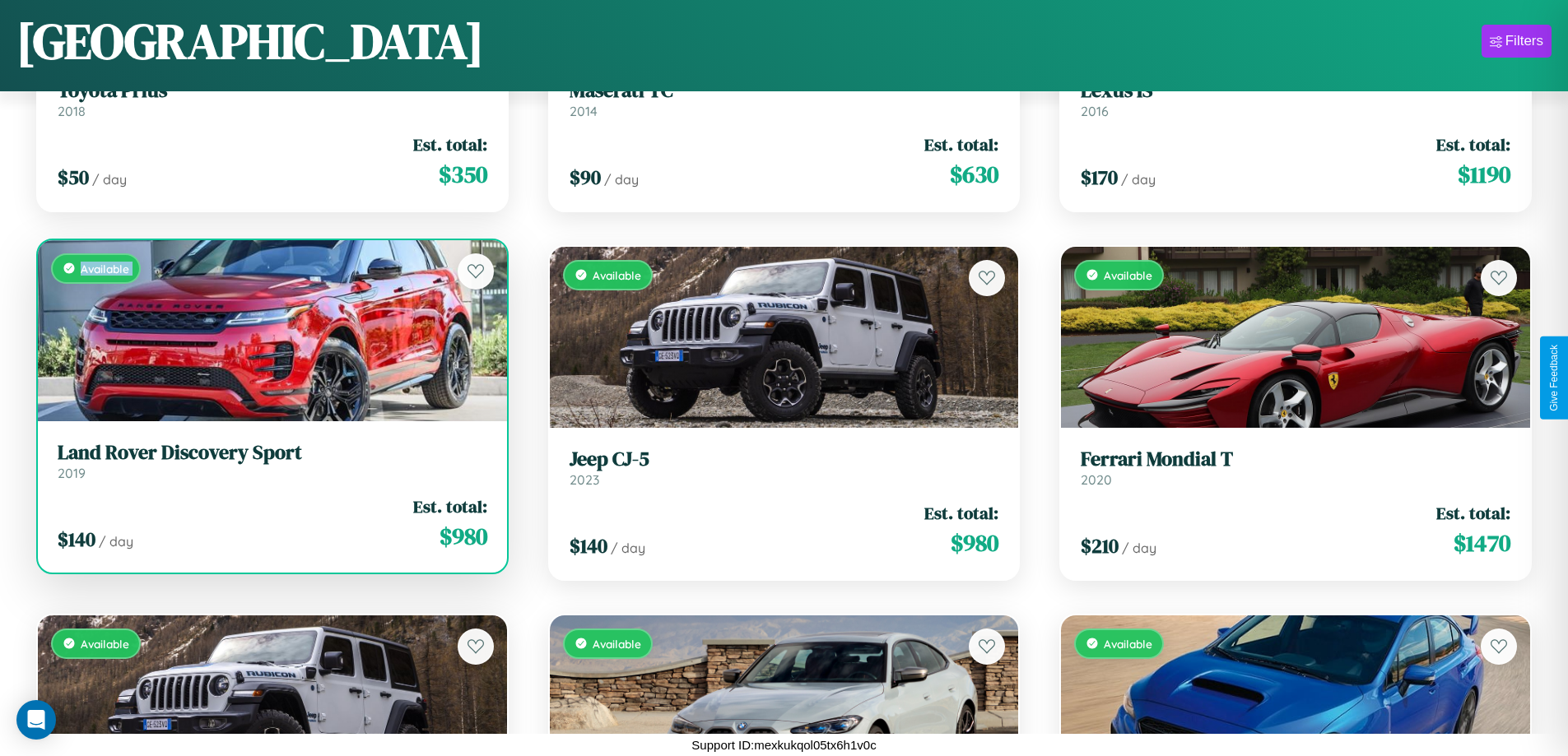
click at [269, 330] on div "Available" at bounding box center [272, 331] width 469 height 181
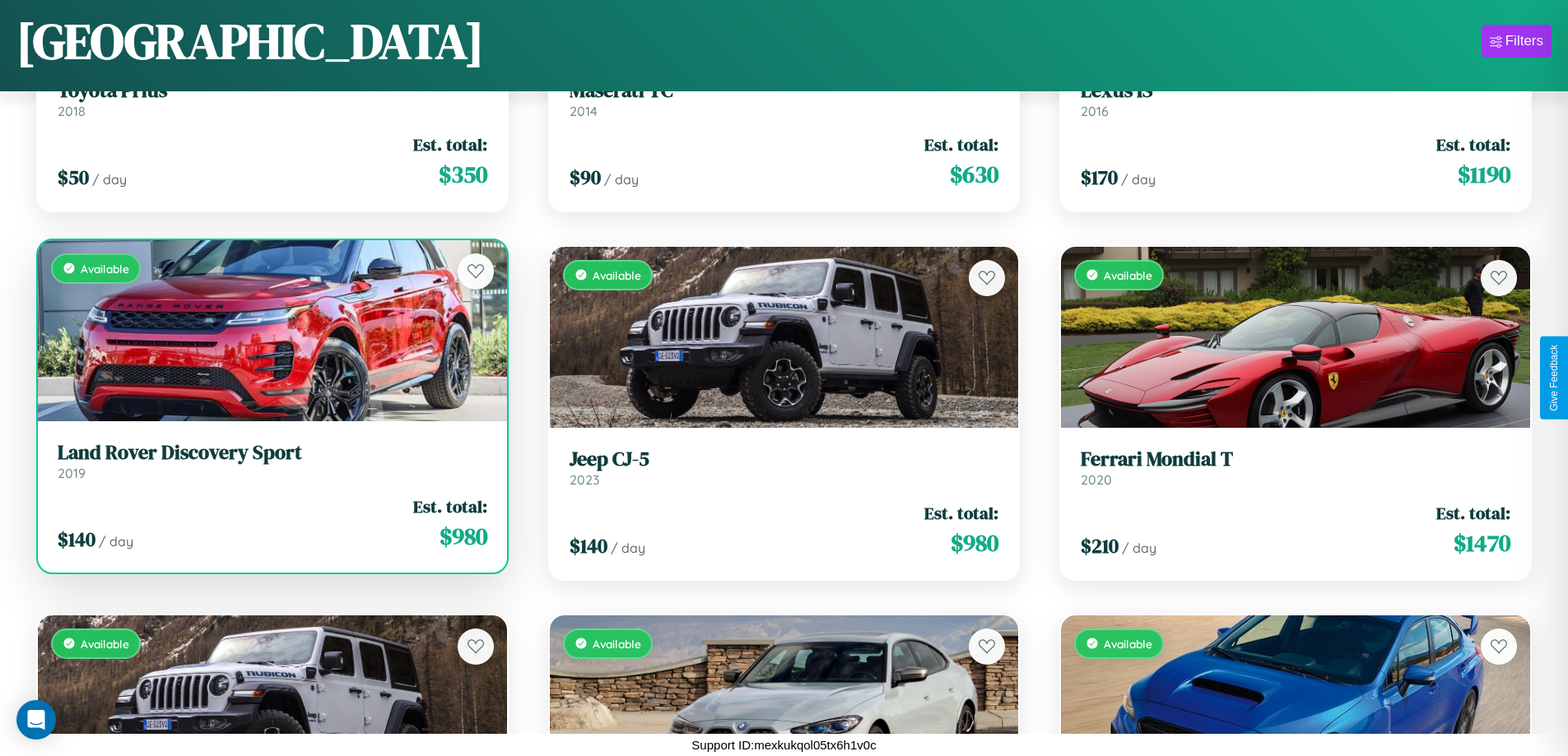
click at [269, 330] on div "Available" at bounding box center [272, 331] width 469 height 181
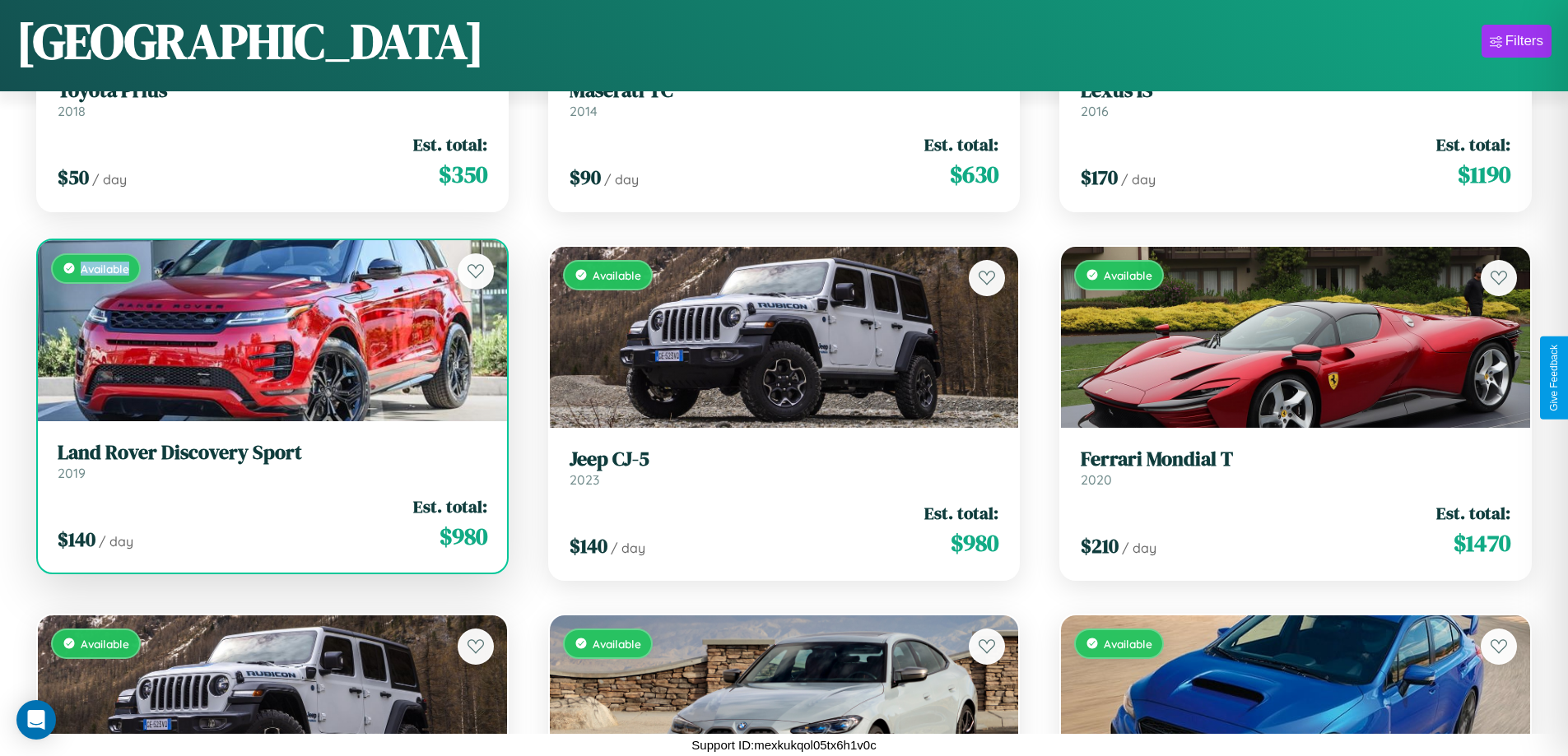
click at [269, 330] on div "Available" at bounding box center [272, 331] width 469 height 181
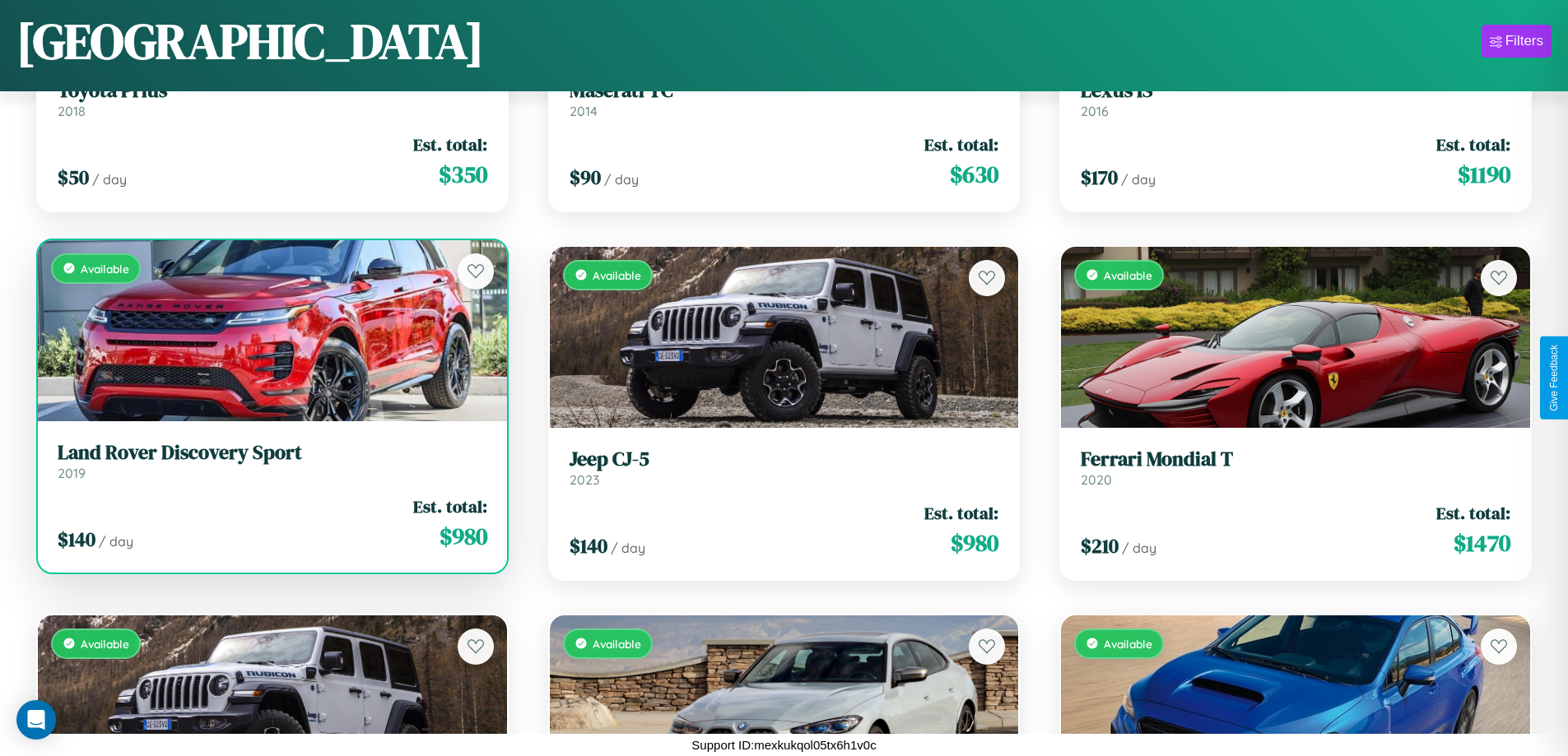
click at [269, 461] on h3 "Land Rover Discovery Sport" at bounding box center [272, 452] width 430 height 24
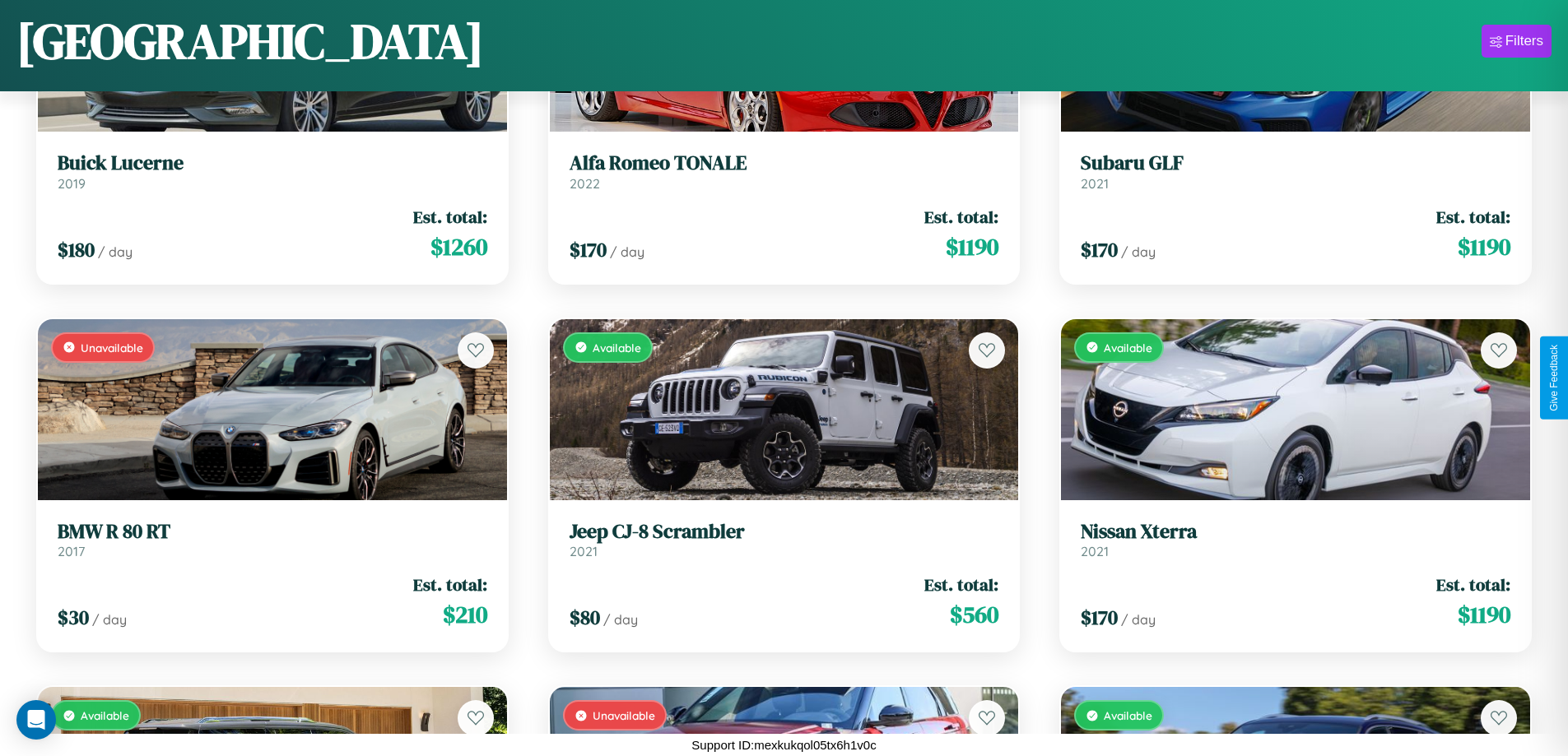
scroll to position [3181, 0]
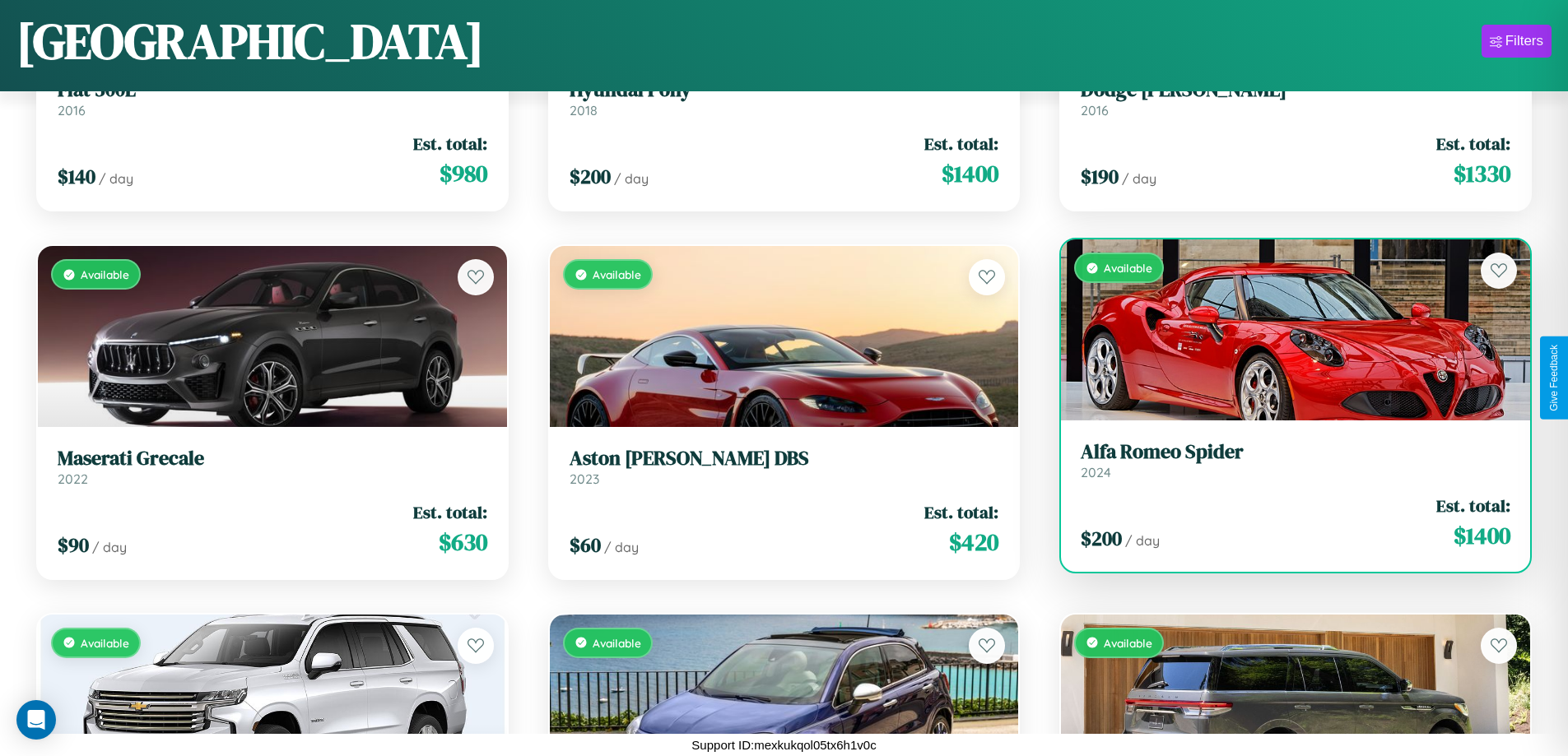
click at [1285, 461] on h3 "Alfa Romeo Spider" at bounding box center [1296, 452] width 430 height 24
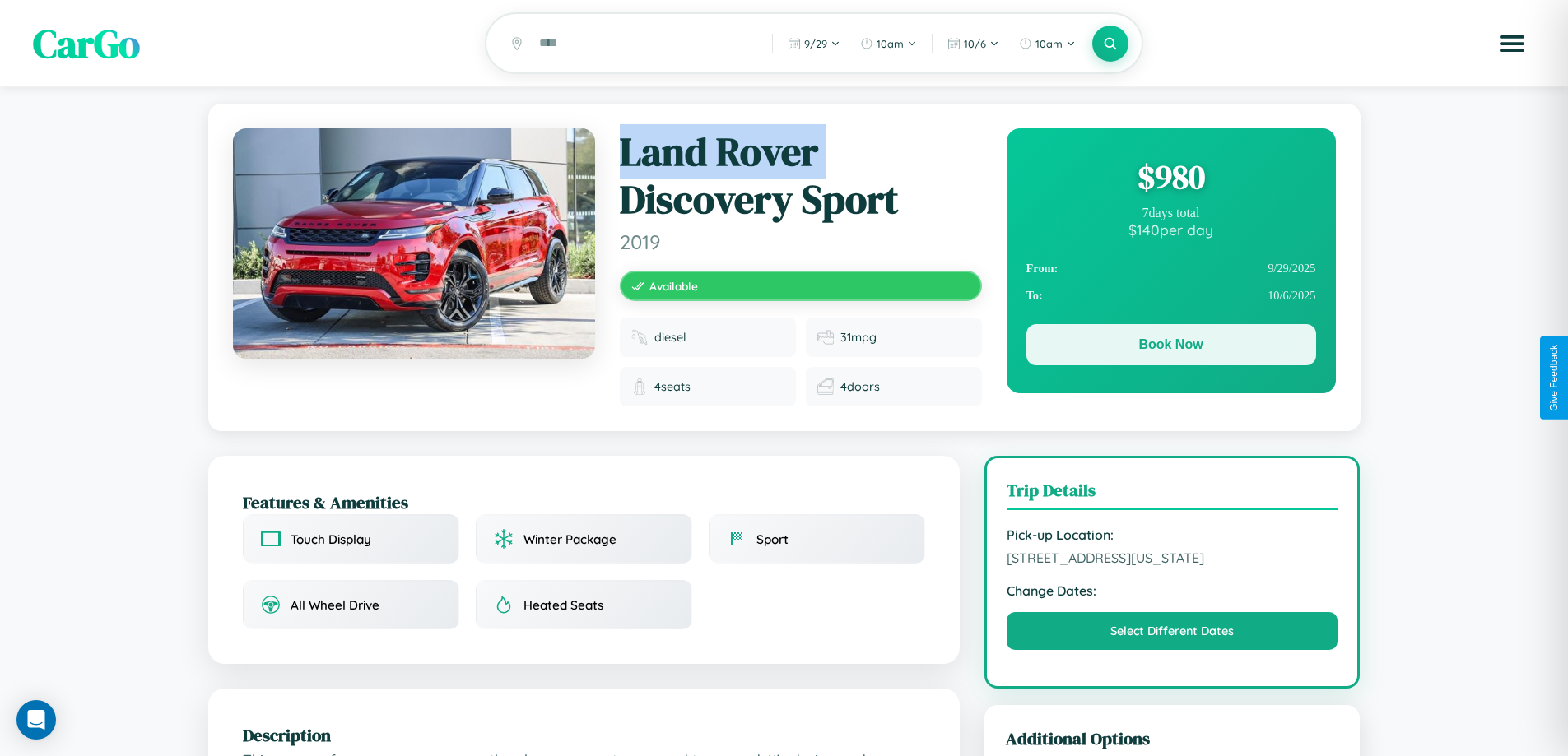
click at [1170, 347] on button "Book Now" at bounding box center [1171, 344] width 290 height 41
